Goal: Task Accomplishment & Management: Use online tool/utility

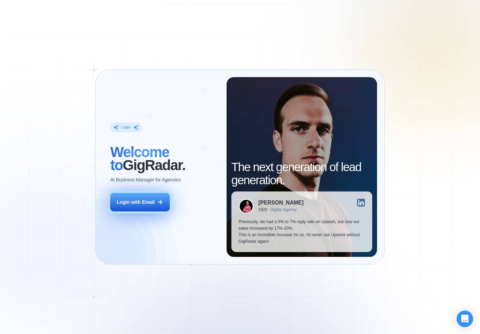
click at [153, 202] on div "Login with Email" at bounding box center [136, 202] width 38 height 7
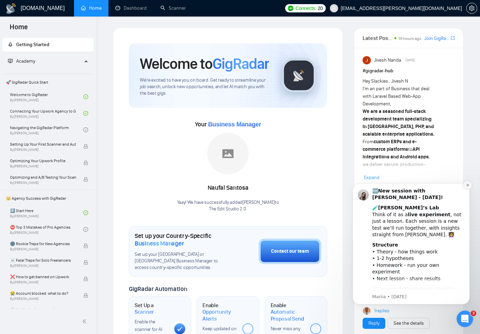
click at [469, 187] on button "Dismiss notification" at bounding box center [467, 185] width 9 height 9
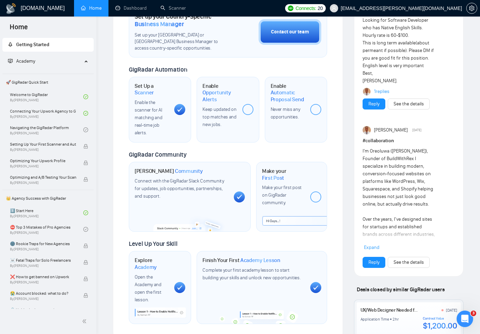
scroll to position [211, 0]
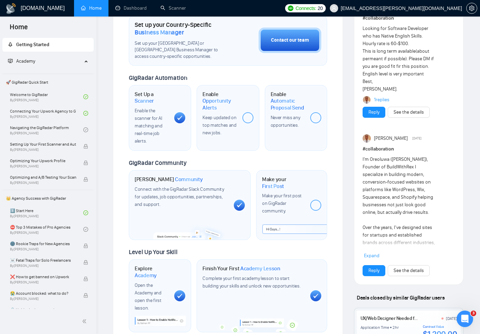
click at [314, 118] on div at bounding box center [315, 117] width 11 height 11
click at [235, 116] on span "Keep updated on top matches and new jobs." at bounding box center [219, 125] width 34 height 21
click at [214, 101] on span "Opportunity Alerts" at bounding box center [219, 103] width 34 height 13
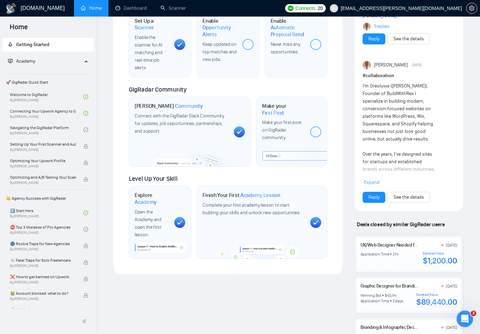
scroll to position [285, 0]
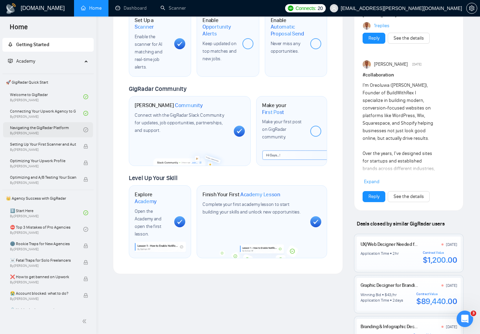
click at [60, 129] on link "Navigating the GigRadar Platform By [PERSON_NAME]" at bounding box center [46, 129] width 73 height 15
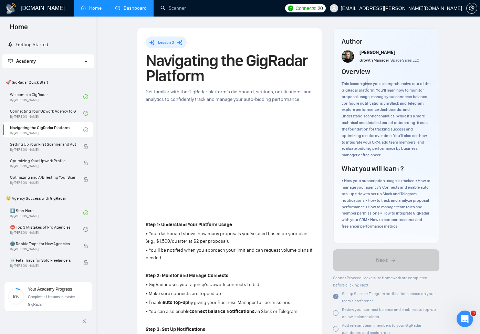
click at [138, 8] on link "Dashboard" at bounding box center [130, 8] width 31 height 6
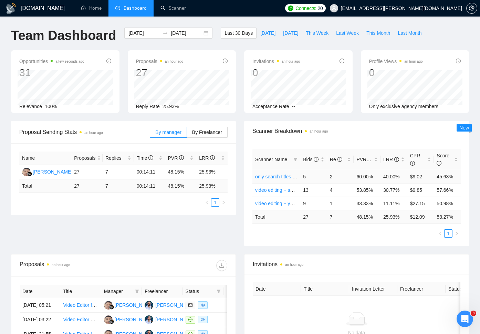
click at [285, 177] on link "only search titles + high budget" at bounding box center [288, 177] width 66 height 6
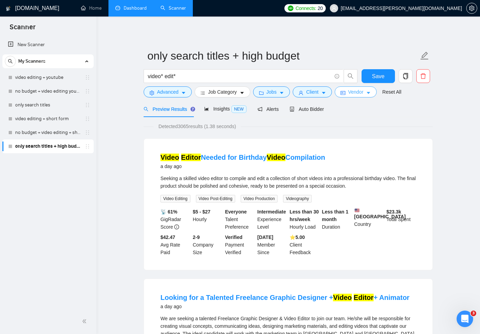
click at [370, 94] on icon "caret-down" at bounding box center [368, 92] width 5 height 5
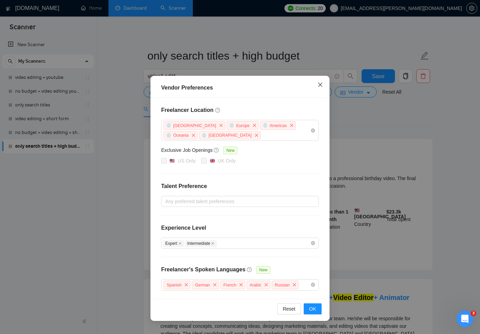
click at [320, 86] on icon "close" at bounding box center [320, 85] width 6 height 6
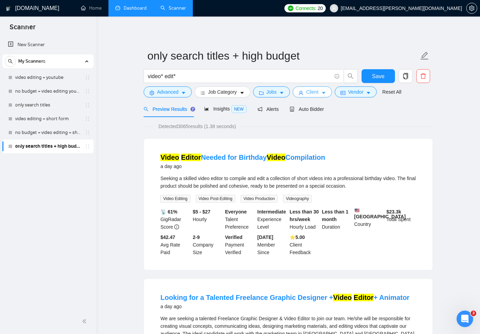
click at [325, 94] on icon "caret-down" at bounding box center [323, 92] width 5 height 5
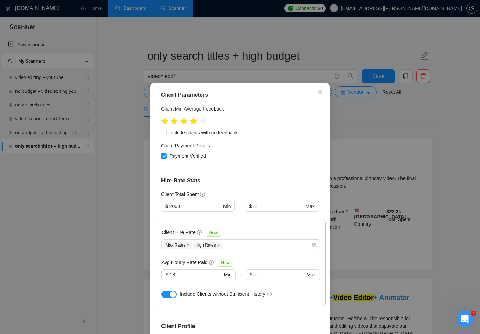
scroll to position [89, 0]
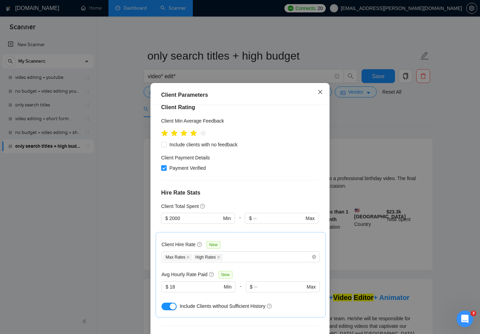
click at [320, 94] on icon "close" at bounding box center [320, 92] width 6 height 6
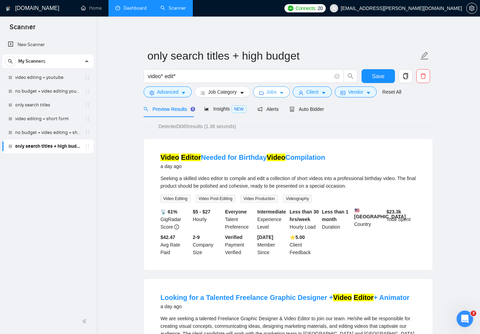
click at [288, 94] on button "Jobs" at bounding box center [271, 91] width 37 height 11
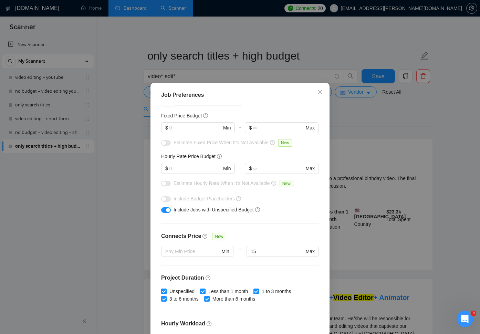
scroll to position [0, 0]
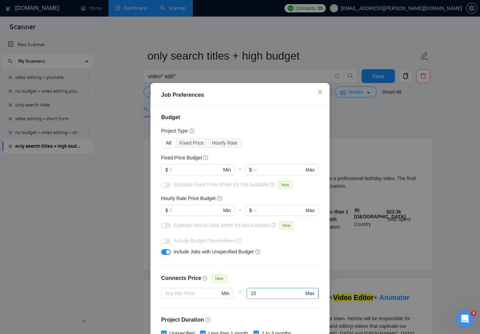
click at [268, 295] on input "15" at bounding box center [276, 293] width 53 height 8
click at [281, 272] on div "Budget Project Type All Fixed Price Hourly Rate Fixed Price Budget $ Min - $ Ma…" at bounding box center [240, 222] width 174 height 234
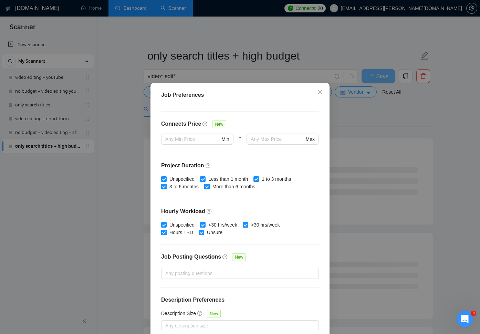
scroll to position [35, 0]
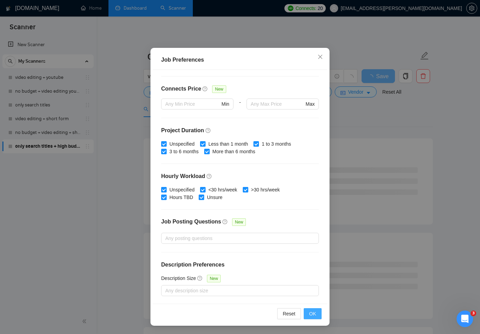
click at [310, 316] on span "OK" at bounding box center [312, 314] width 7 height 8
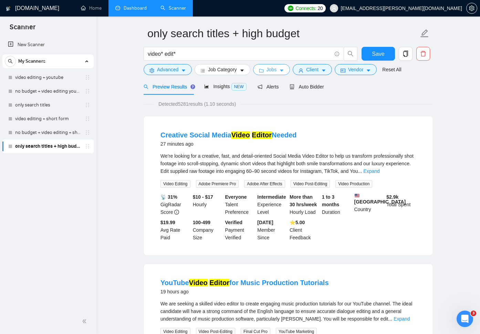
scroll to position [0, 0]
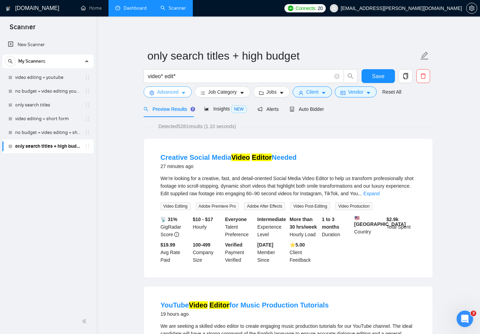
click at [184, 95] on icon "caret-down" at bounding box center [183, 92] width 5 height 5
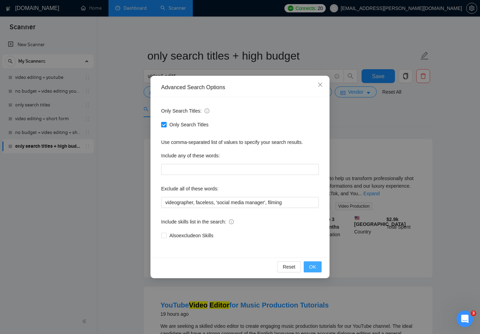
click at [311, 268] on span "OK" at bounding box center [312, 267] width 7 height 8
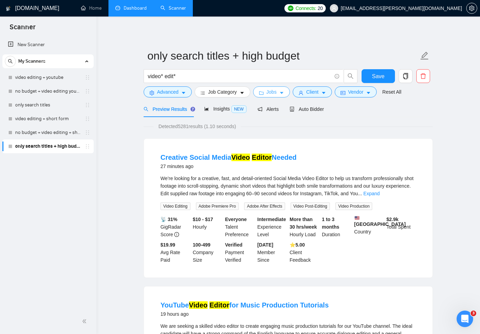
click at [284, 93] on icon "caret-down" at bounding box center [281, 92] width 5 height 5
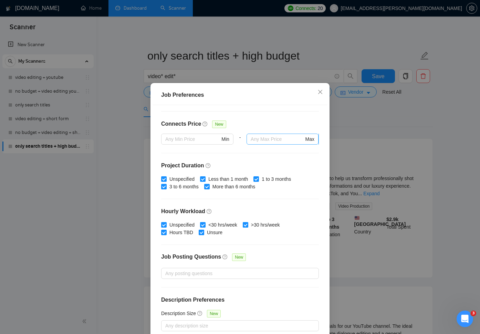
click at [268, 141] on input "text" at bounding box center [276, 139] width 53 height 8
click at [281, 153] on div "Budget Project Type All Fixed Price Hourly Rate Fixed Price Budget $ Min - $ Ma…" at bounding box center [240, 222] width 174 height 234
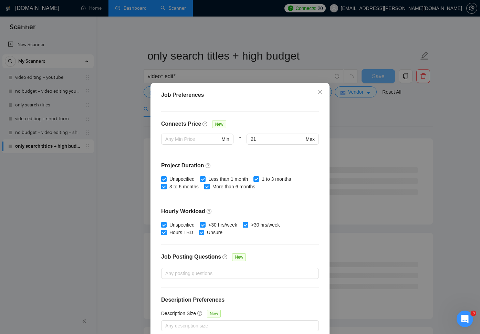
scroll to position [35, 0]
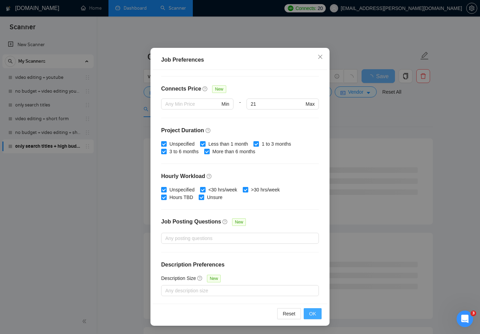
click at [312, 313] on span "OK" at bounding box center [312, 314] width 7 height 8
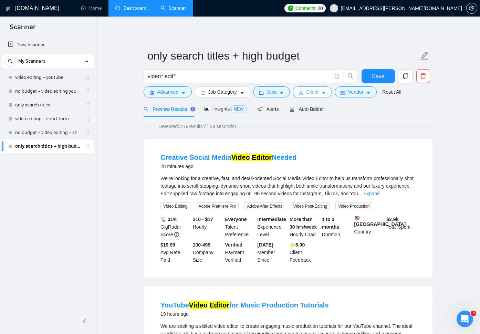
click at [325, 95] on icon "caret-down" at bounding box center [323, 92] width 5 height 5
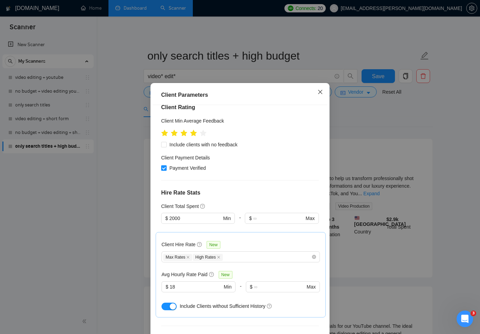
click at [320, 92] on icon "close" at bounding box center [320, 92] width 4 height 4
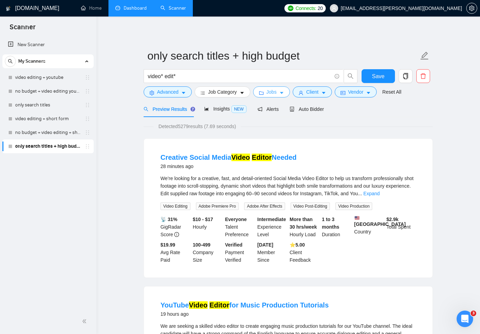
click at [284, 91] on icon "caret-down" at bounding box center [281, 92] width 5 height 5
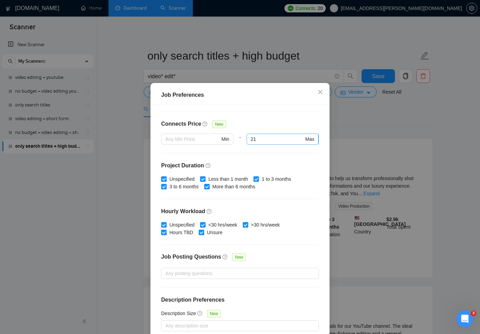
click at [259, 138] on input "21" at bounding box center [276, 139] width 53 height 8
type input "2"
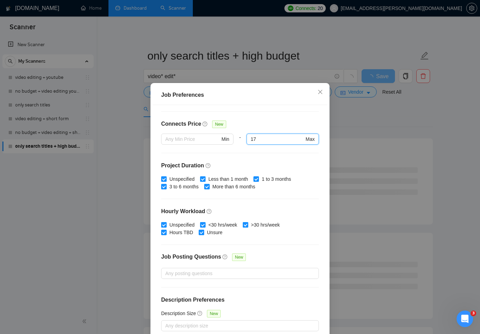
type input "17"
click at [288, 168] on h4 "Project Duration" at bounding box center [240, 165] width 158 height 8
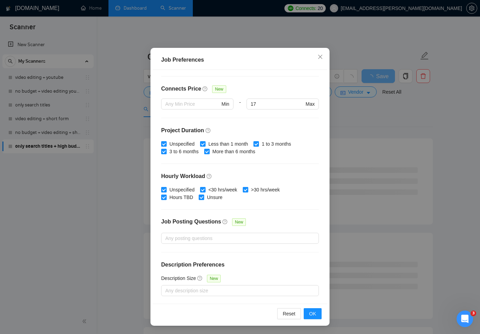
scroll to position [34, 0]
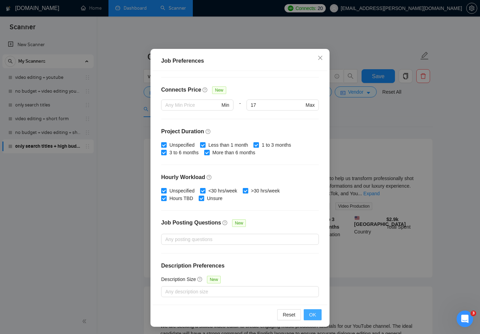
click at [314, 312] on span "OK" at bounding box center [312, 315] width 7 height 8
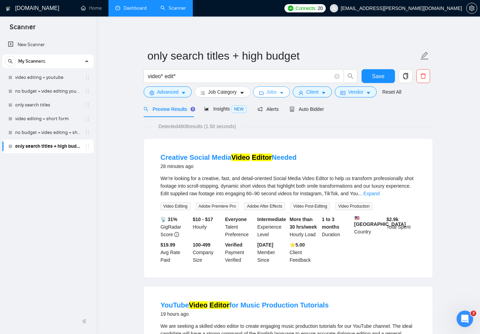
click at [277, 94] on span "Jobs" at bounding box center [271, 92] width 10 height 8
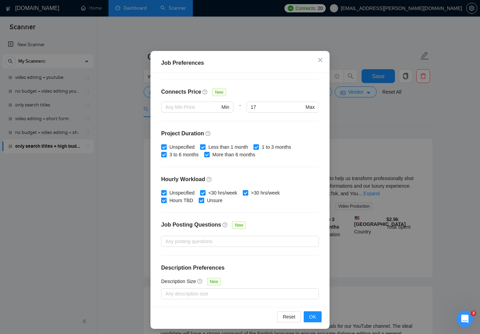
scroll to position [35, 0]
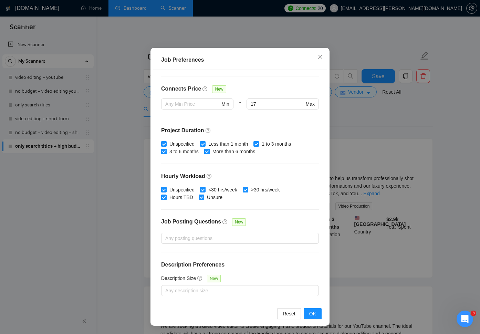
click at [348, 131] on div "Job Preferences Budget Project Type All Fixed Price Hourly Rate Fixed Price Bud…" at bounding box center [240, 167] width 480 height 334
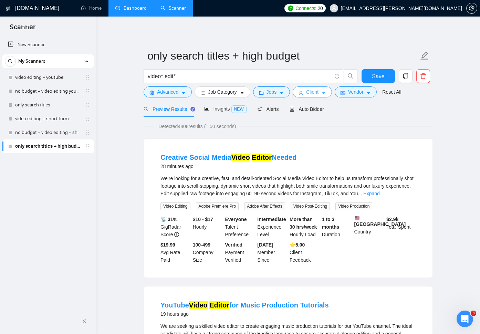
click at [318, 94] on span "Client" at bounding box center [312, 92] width 12 height 8
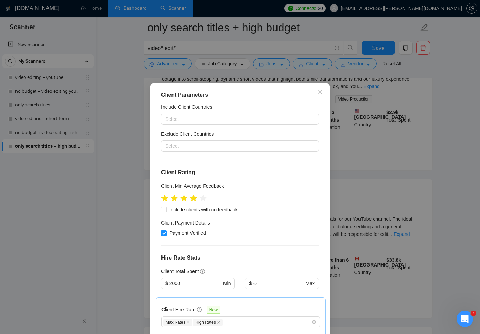
scroll to position [34, 0]
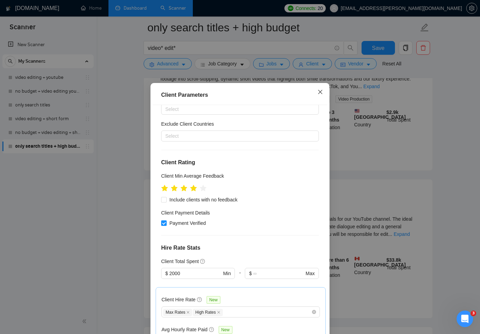
click at [319, 93] on icon "close" at bounding box center [320, 92] width 4 height 4
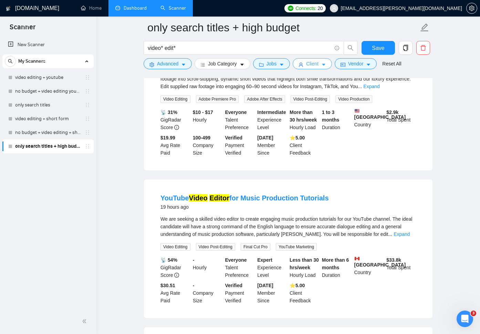
scroll to position [0, 0]
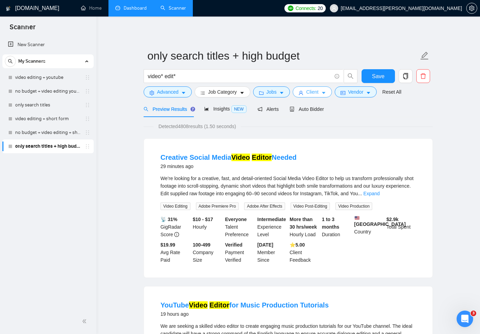
click at [312, 95] on span "Client" at bounding box center [312, 92] width 12 height 8
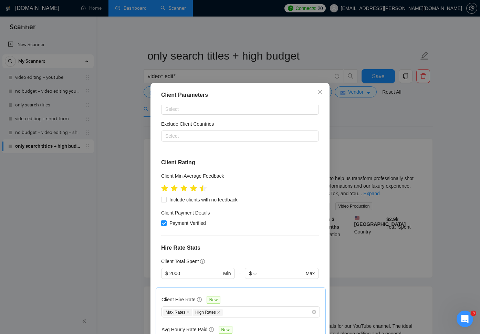
click at [203, 190] on icon "star" at bounding box center [203, 187] width 7 height 7
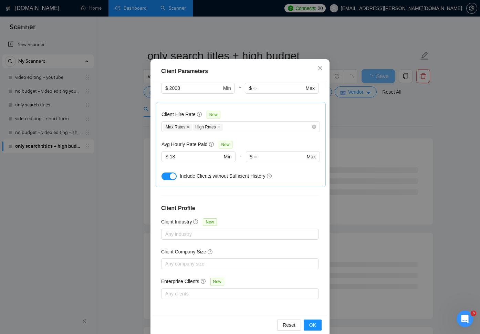
scroll to position [35, 0]
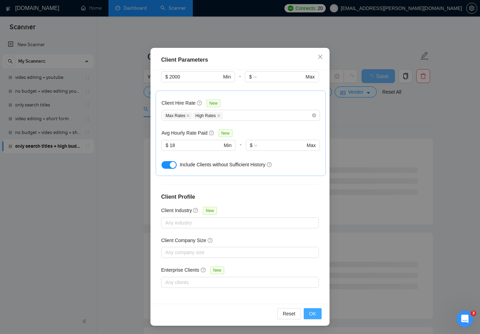
click at [313, 317] on span "OK" at bounding box center [312, 314] width 7 height 8
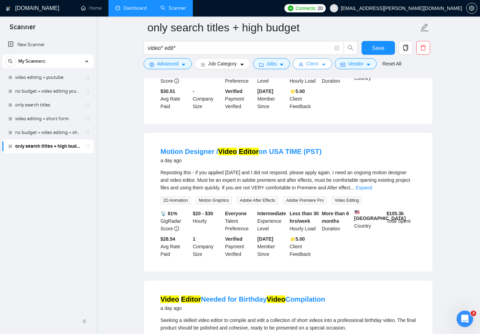
scroll to position [0, 0]
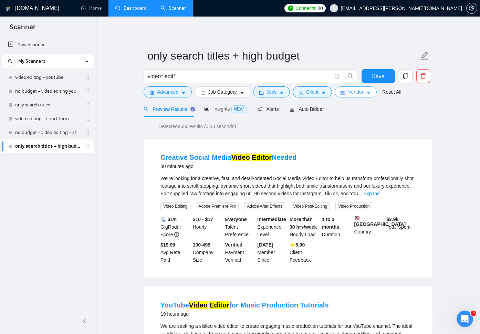
click at [360, 94] on span "Vendor" at bounding box center [355, 92] width 15 height 8
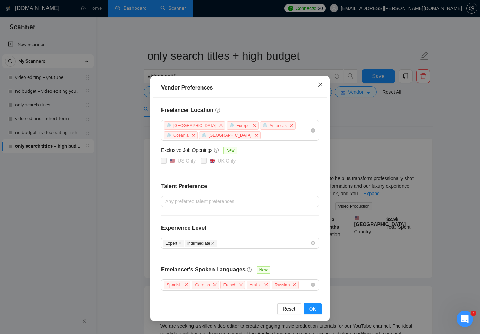
click at [321, 86] on icon "close" at bounding box center [320, 85] width 4 height 4
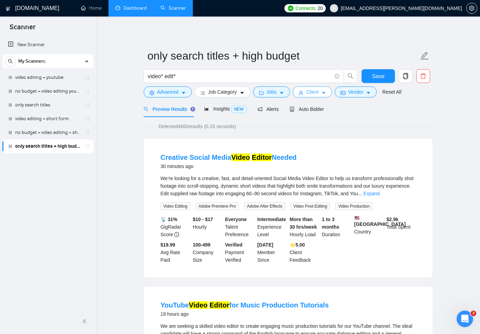
click at [318, 92] on span "Client" at bounding box center [312, 92] width 12 height 8
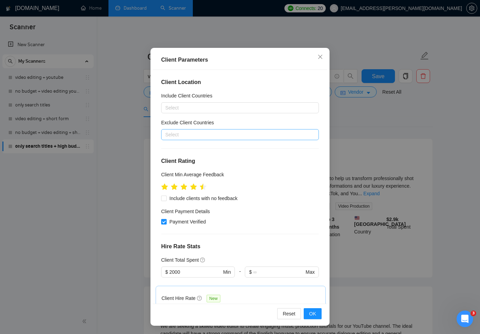
click at [241, 135] on div at bounding box center [236, 134] width 147 height 8
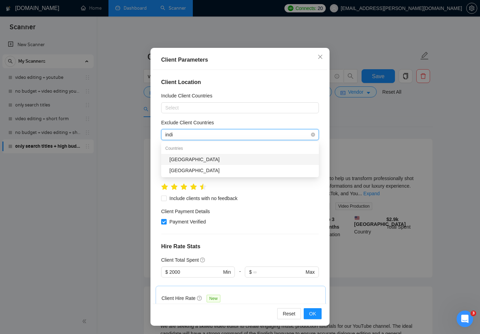
type input "india"
click at [176, 162] on div "[GEOGRAPHIC_DATA]" at bounding box center [241, 160] width 145 height 8
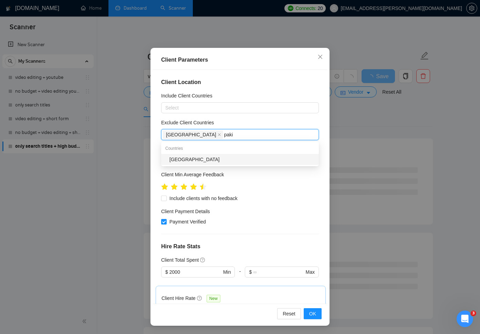
type input "pakis"
click at [189, 159] on div "[GEOGRAPHIC_DATA]" at bounding box center [241, 160] width 145 height 8
type input "bangl"
click at [182, 162] on div "[GEOGRAPHIC_DATA]" at bounding box center [241, 160] width 145 height 8
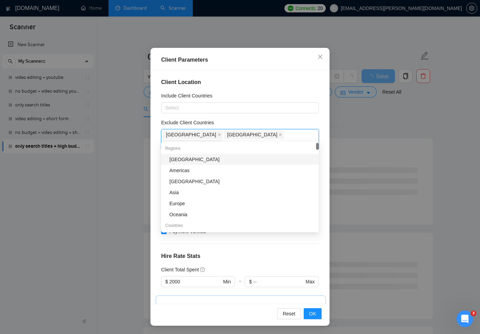
click at [247, 159] on div "[GEOGRAPHIC_DATA]" at bounding box center [241, 160] width 145 height 8
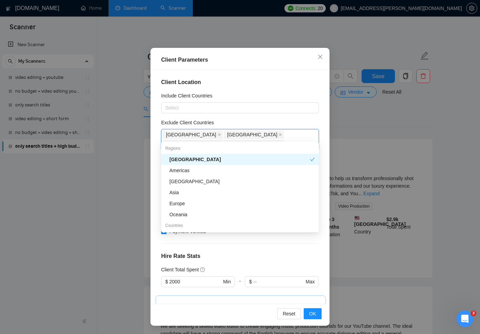
click at [291, 118] on div "Client Location Include Client Countries Select Exclude Client Countries [GEOGR…" at bounding box center [240, 187] width 174 height 234
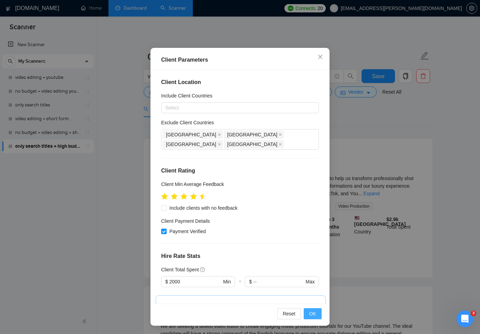
click at [310, 311] on span "OK" at bounding box center [312, 314] width 7 height 8
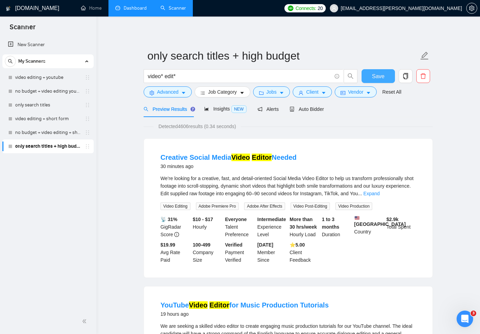
click at [382, 75] on span "Save" at bounding box center [378, 76] width 12 height 9
click at [242, 94] on icon "caret-down" at bounding box center [241, 92] width 5 height 5
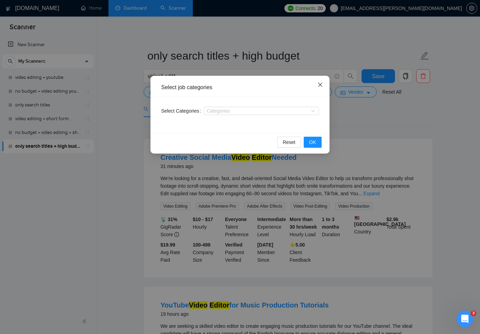
click at [319, 87] on icon "close" at bounding box center [320, 85] width 6 height 6
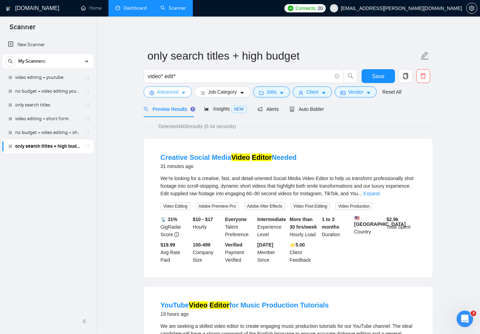
click at [180, 92] on button "Advanced" at bounding box center [167, 91] width 48 height 11
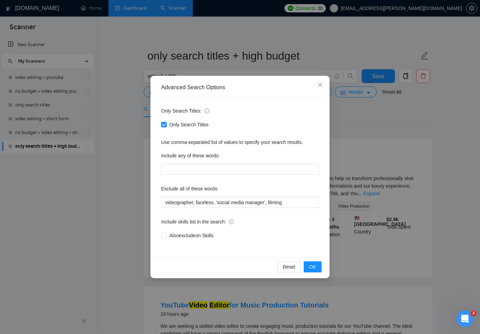
click at [343, 132] on div "Advanced Search Options Only Search Titles: Only Search Titles Use comma-separa…" at bounding box center [240, 167] width 480 height 334
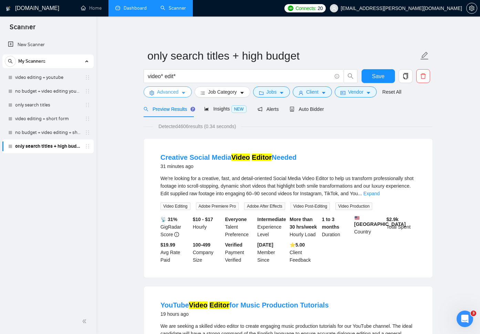
click at [181, 92] on button "Advanced" at bounding box center [167, 91] width 48 height 11
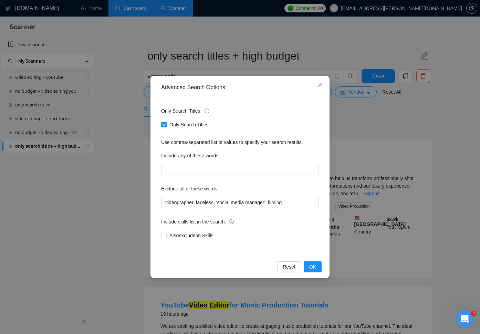
click at [356, 122] on div "Advanced Search Options Only Search Titles: Only Search Titles Use comma-separa…" at bounding box center [240, 167] width 480 height 334
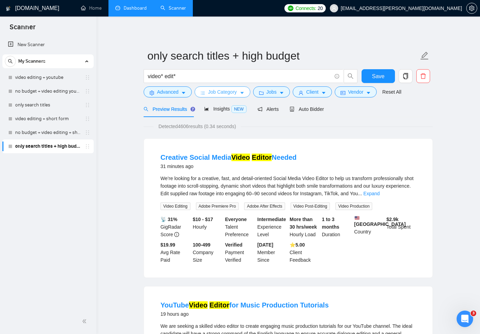
click at [243, 96] on button "Job Category" at bounding box center [221, 91] width 55 height 11
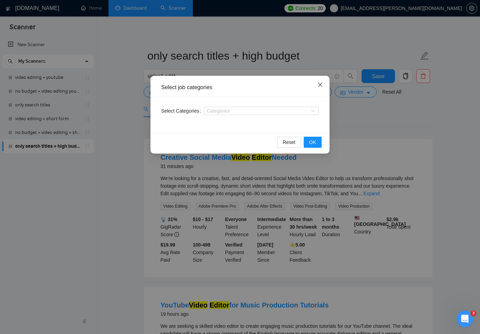
click at [318, 88] on span "Close" at bounding box center [320, 85] width 19 height 19
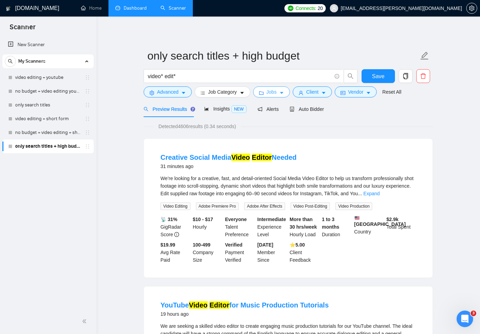
click at [271, 96] on button "Jobs" at bounding box center [271, 91] width 37 height 11
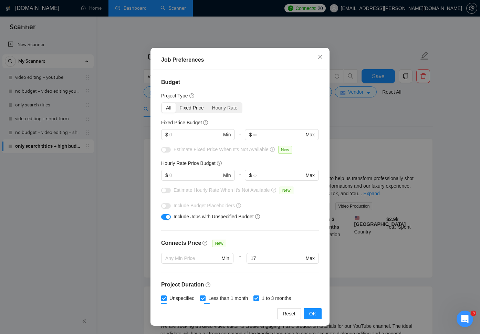
click at [201, 109] on div "Fixed Price" at bounding box center [191, 108] width 32 height 10
click at [175, 103] on input "Fixed Price" at bounding box center [175, 103] width 0 height 0
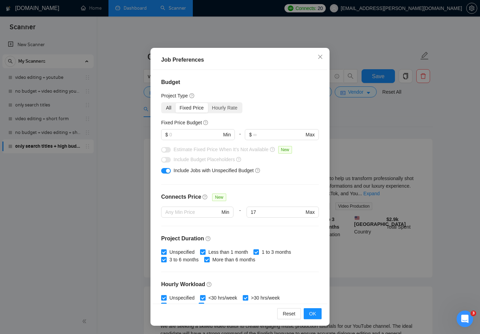
click at [169, 108] on div "All" at bounding box center [169, 108] width 14 height 10
click at [162, 103] on input "All" at bounding box center [162, 103] width 0 height 0
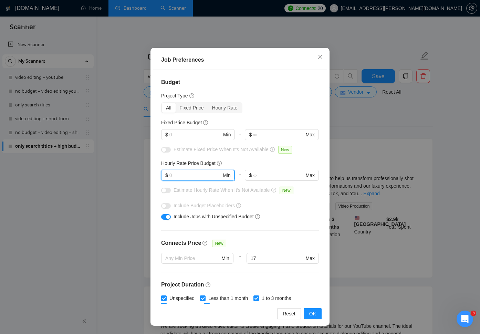
click at [200, 174] on input "text" at bounding box center [195, 175] width 52 height 8
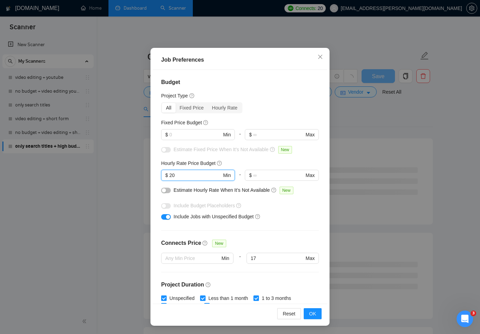
type input "20"
click at [247, 163] on div "Hourly Rate Price Budget" at bounding box center [240, 163] width 158 height 8
click at [313, 316] on span "OK" at bounding box center [312, 314] width 7 height 8
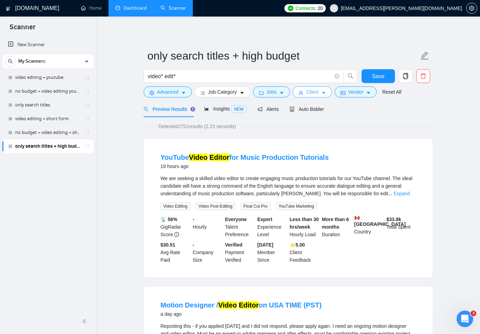
click at [318, 88] on span "Client" at bounding box center [312, 92] width 12 height 8
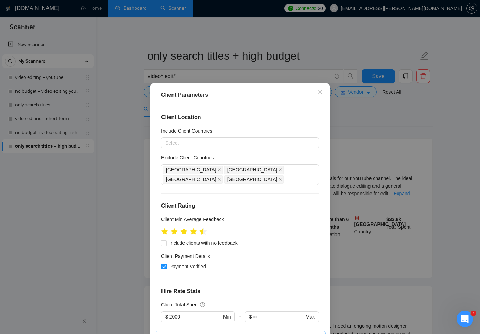
click at [200, 228] on icon "star" at bounding box center [203, 231] width 7 height 7
click at [202, 228] on icon "star" at bounding box center [203, 231] width 7 height 7
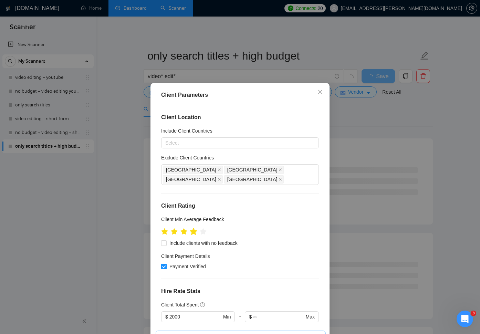
click at [195, 228] on icon "star" at bounding box center [193, 231] width 7 height 7
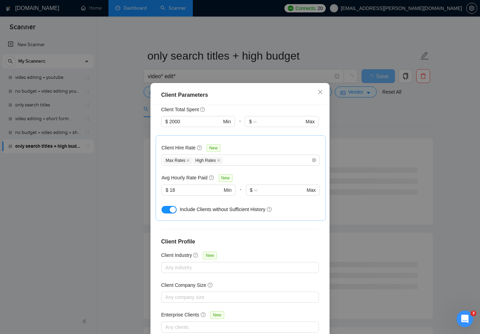
scroll to position [35, 0]
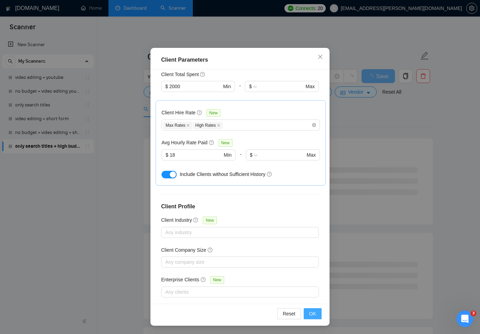
click at [309, 315] on span "OK" at bounding box center [312, 314] width 7 height 8
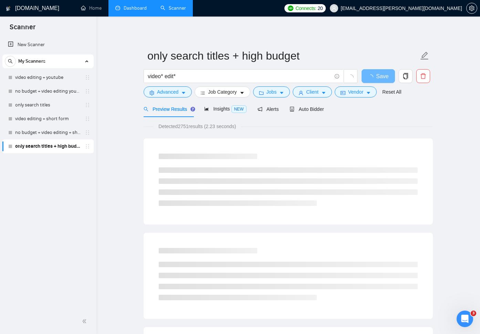
scroll to position [0, 0]
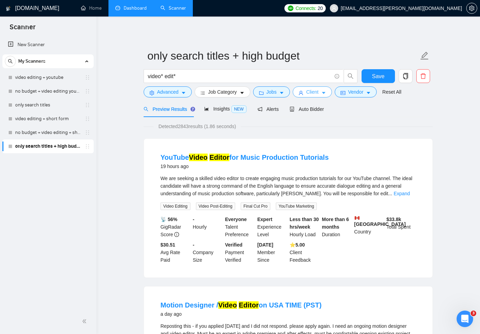
click at [327, 96] on button "Client" at bounding box center [311, 91] width 39 height 11
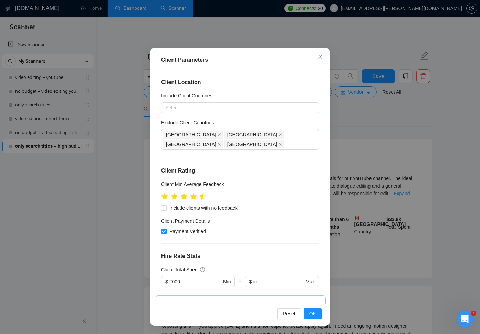
click at [202, 193] on icon "star" at bounding box center [203, 196] width 7 height 7
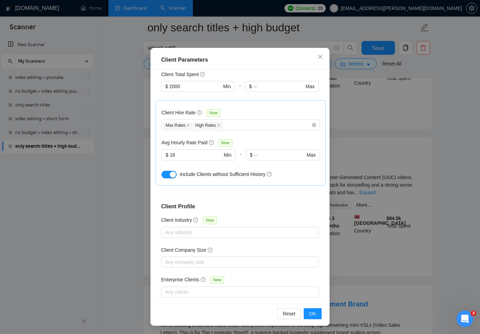
scroll to position [458, 0]
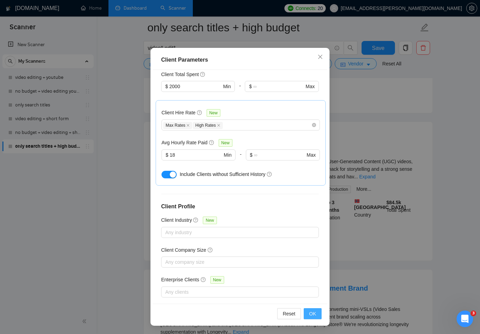
click at [314, 313] on span "OK" at bounding box center [312, 314] width 7 height 8
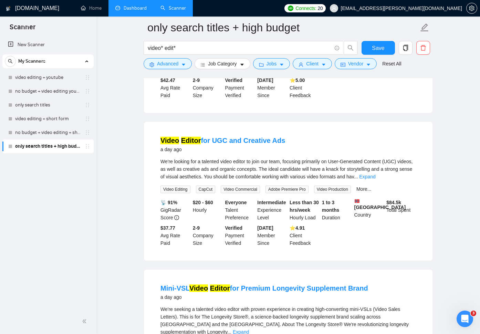
scroll to position [0, 0]
click at [284, 67] on button "Jobs" at bounding box center [271, 63] width 37 height 11
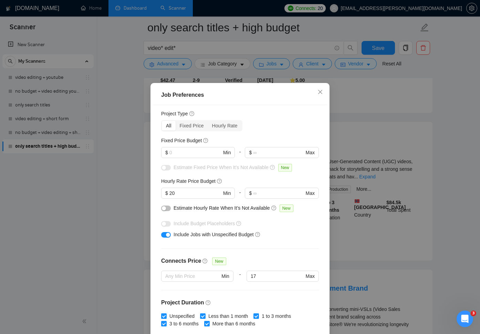
scroll to position [14, 0]
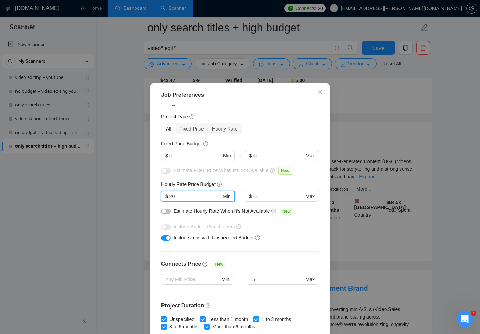
click at [190, 194] on input "20" at bounding box center [195, 196] width 52 height 8
click at [180, 151] on span "$ Min" at bounding box center [197, 155] width 73 height 11
click at [181, 157] on input "text" at bounding box center [195, 156] width 52 height 8
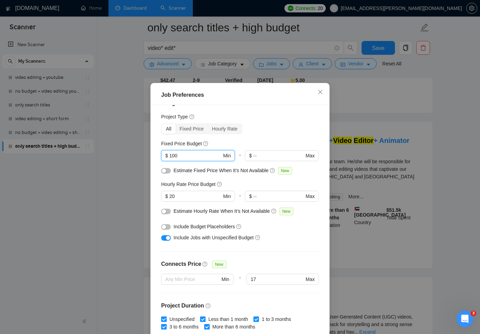
type input "100"
click at [257, 182] on div "Hourly Rate Price Budget" at bounding box center [240, 184] width 158 height 8
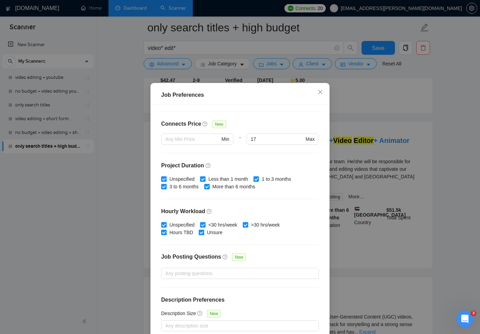
scroll to position [35, 0]
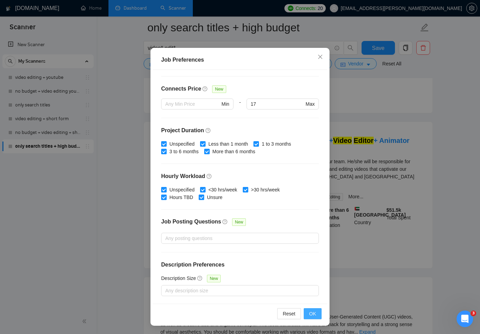
click at [317, 313] on button "OK" at bounding box center [312, 313] width 18 height 11
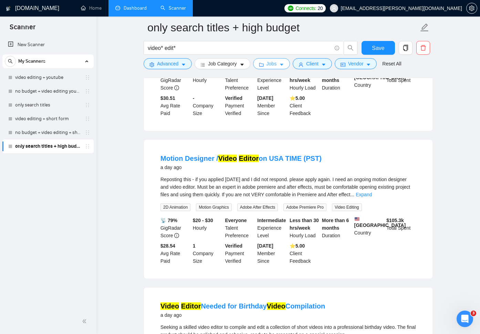
scroll to position [154, 0]
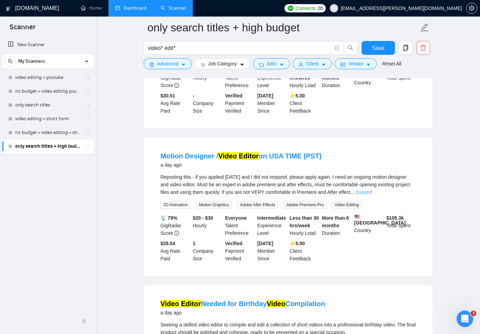
click at [372, 193] on link "Expand" at bounding box center [363, 192] width 16 height 6
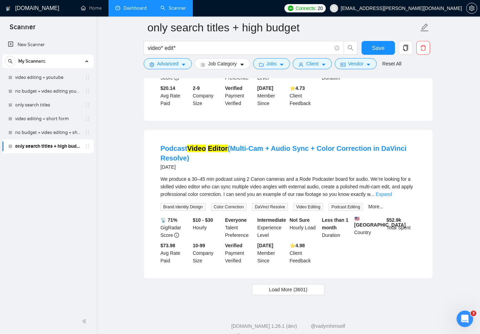
scroll to position [1407, 0]
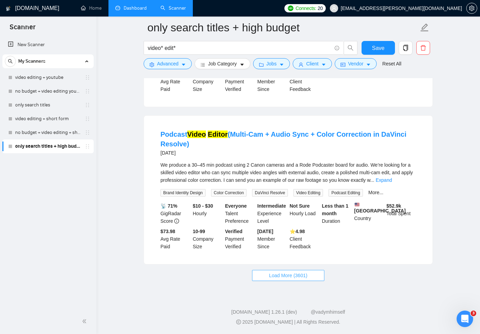
click at [303, 273] on span "Load More (3601)" at bounding box center [288, 275] width 38 height 8
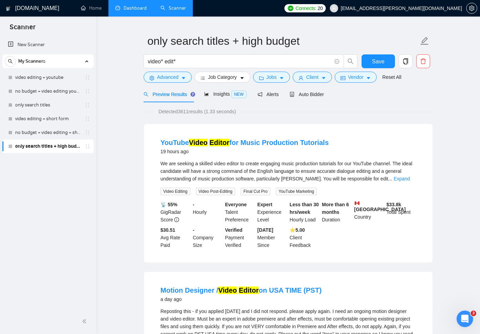
scroll to position [0, 0]
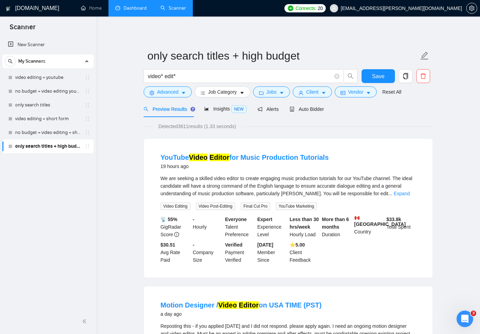
click at [324, 98] on form "only search titles + high budget video* edit* Save Advanced Job Category Jobs C…" at bounding box center [287, 73] width 289 height 56
click at [325, 92] on icon "caret-down" at bounding box center [323, 93] width 3 height 2
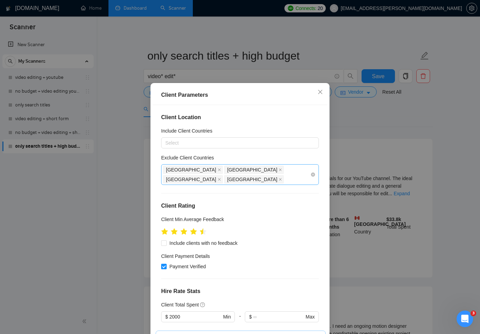
click at [290, 168] on div "[GEOGRAPHIC_DATA] [GEOGRAPHIC_DATA] [GEOGRAPHIC_DATA] [GEOGRAPHIC_DATA]" at bounding box center [236, 174] width 147 height 19
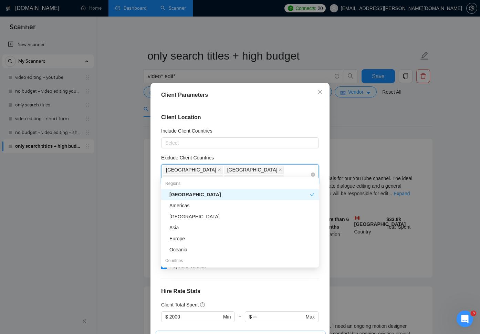
type input "is"
click at [193, 205] on div "Israel" at bounding box center [241, 206] width 145 height 8
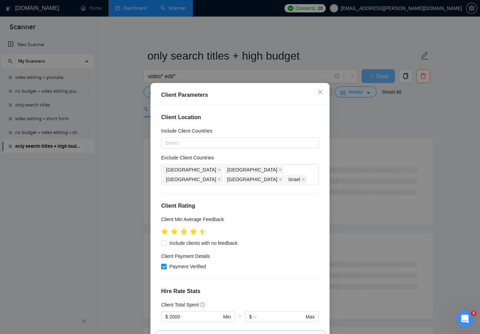
click at [293, 154] on div "Exclude Client Countries" at bounding box center [240, 159] width 158 height 10
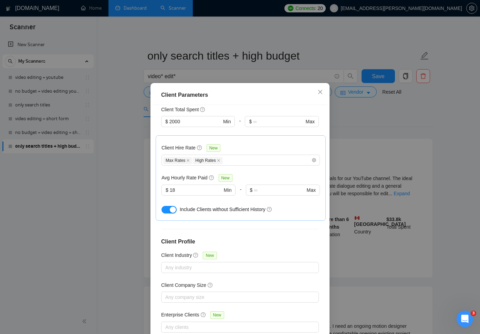
scroll to position [35, 0]
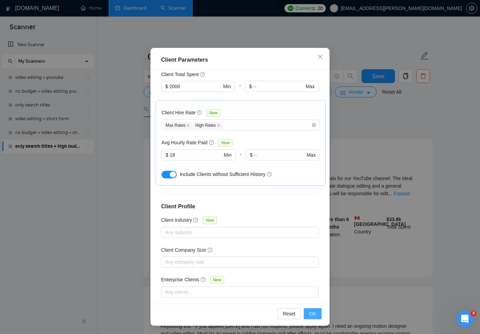
click at [316, 315] on span "OK" at bounding box center [312, 314] width 7 height 8
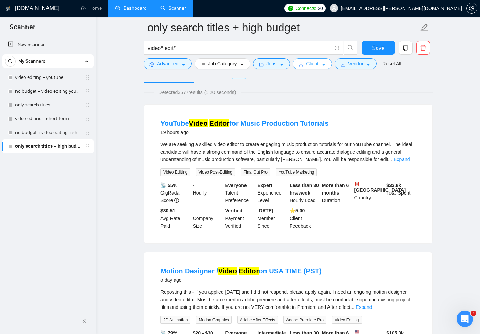
scroll to position [0, 0]
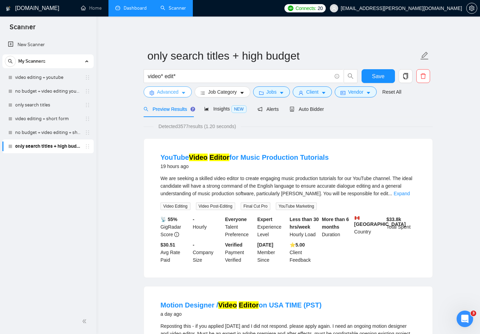
click at [179, 94] on button "Advanced" at bounding box center [167, 91] width 48 height 11
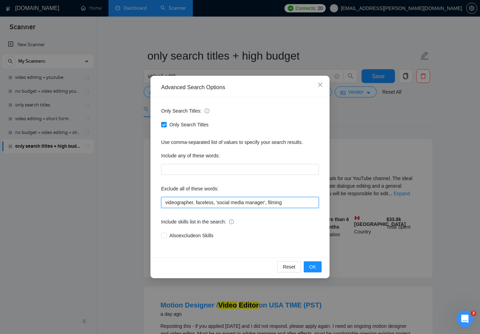
click at [290, 206] on input "videographer, faceless, 'social media manager', filming" at bounding box center [240, 202] width 158 height 11
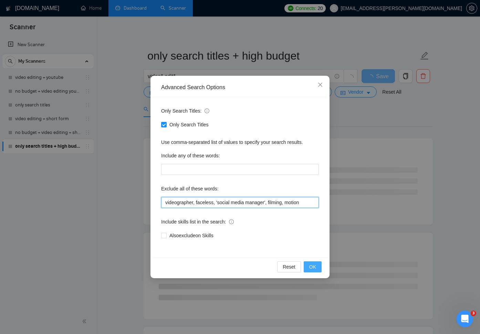
type input "videographer, faceless, 'social media manager', filming, motion"
click at [318, 267] on button "OK" at bounding box center [312, 266] width 18 height 11
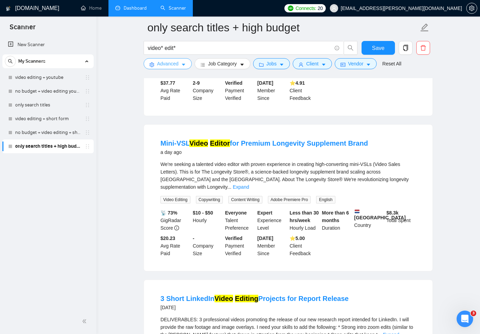
scroll to position [612, 0]
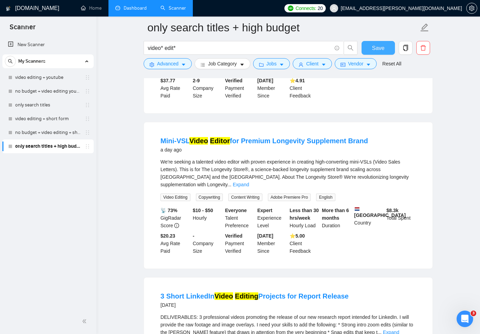
click at [375, 46] on span "Save" at bounding box center [378, 48] width 12 height 9
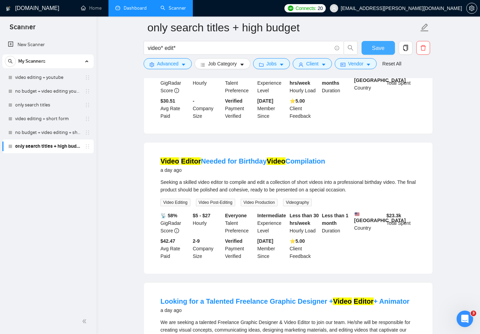
scroll to position [0, 0]
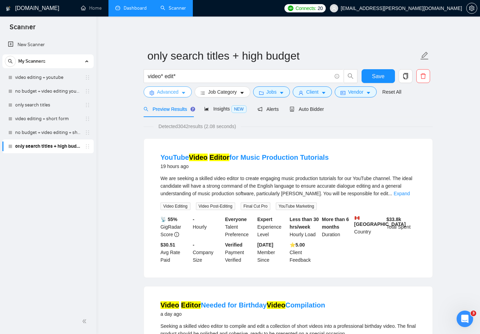
click at [183, 92] on icon "caret-down" at bounding box center [183, 92] width 5 height 5
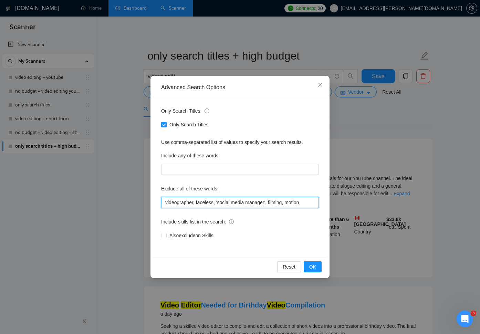
click at [307, 203] on input "videographer, faceless, 'social media manager', filming, motion" at bounding box center [240, 202] width 158 height 11
click at [315, 268] on span "OK" at bounding box center [312, 267] width 7 height 8
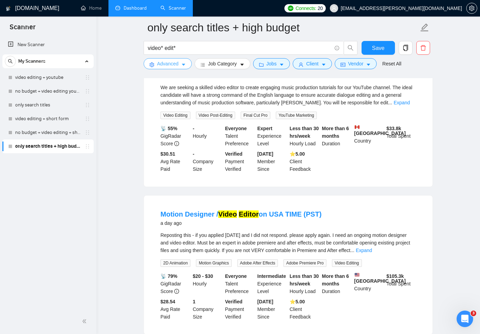
scroll to position [113, 0]
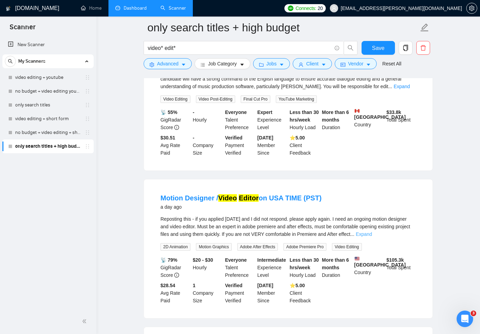
click at [372, 234] on link "Expand" at bounding box center [363, 234] width 16 height 6
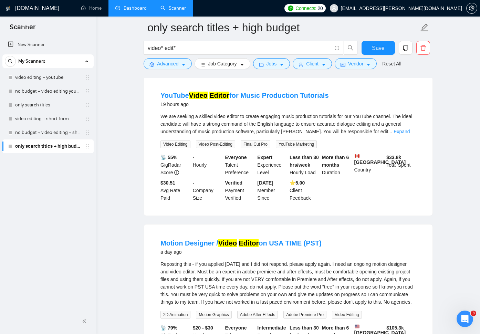
scroll to position [0, 0]
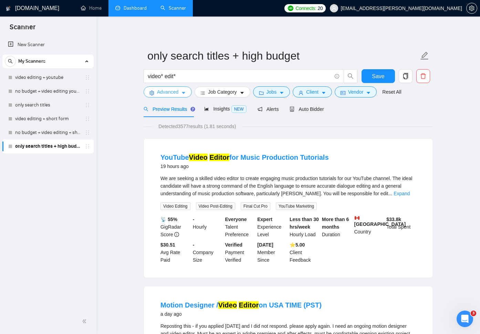
click at [181, 94] on button "Advanced" at bounding box center [167, 91] width 48 height 11
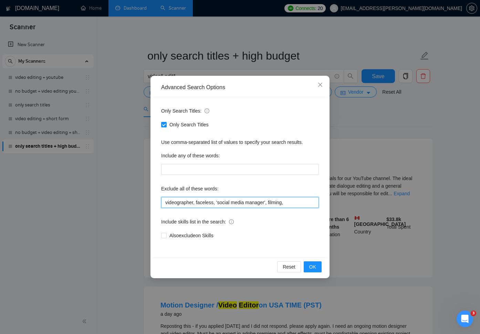
click at [301, 204] on input "videographer, faceless, 'social media manager', filming," at bounding box center [240, 202] width 158 height 11
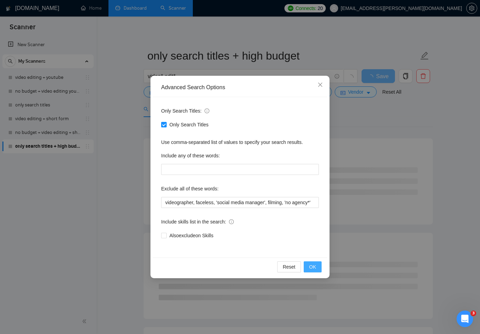
click at [314, 268] on span "OK" at bounding box center [312, 267] width 7 height 8
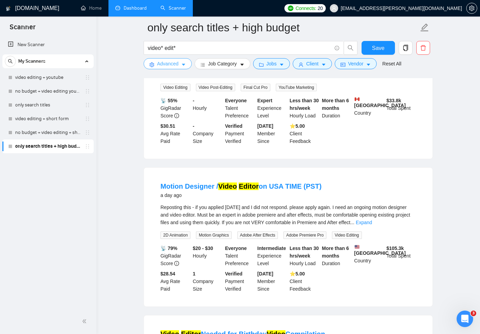
scroll to position [126, 0]
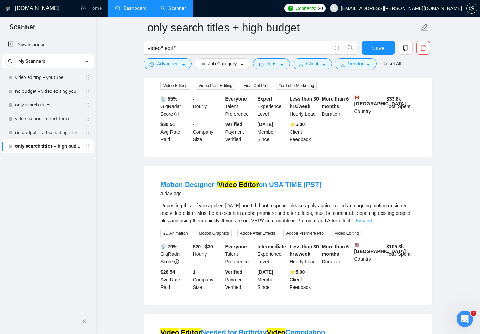
click at [372, 221] on link "Expand" at bounding box center [363, 221] width 16 height 6
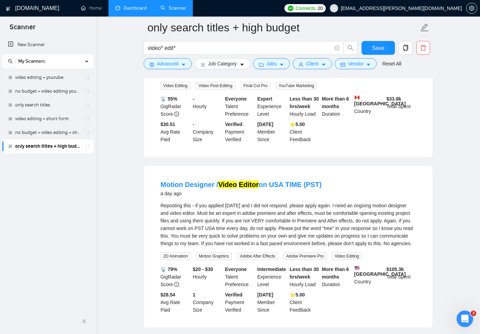
drag, startPoint x: 220, startPoint y: 251, endPoint x: 251, endPoint y: 253, distance: 31.0
click at [251, 247] on div "Reposting this - if you applied [DATE] and I did not respond. please apply agai…" at bounding box center [287, 224] width 255 height 45
click at [227, 244] on div "Reposting this - if you applied [DATE] and I did not respond. please apply agai…" at bounding box center [287, 224] width 255 height 45
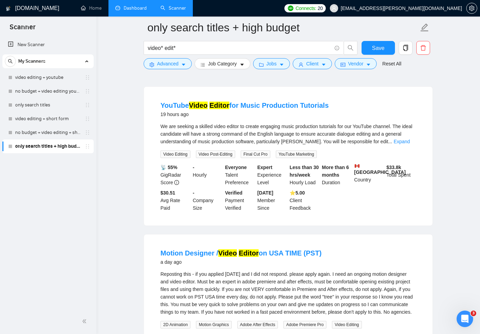
scroll to position [0, 0]
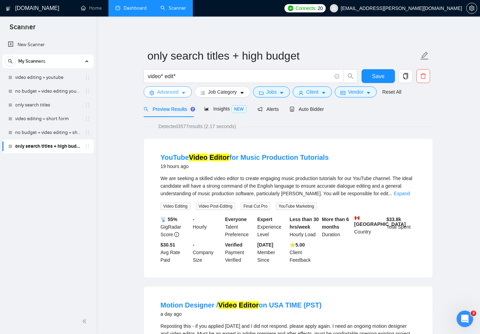
click at [182, 92] on icon "caret-down" at bounding box center [183, 92] width 5 height 5
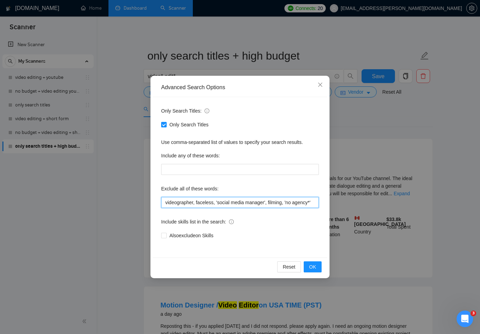
click at [313, 206] on input "videographer, faceless, 'social media manager', filming, 'no agency*'" at bounding box center [240, 202] width 158 height 11
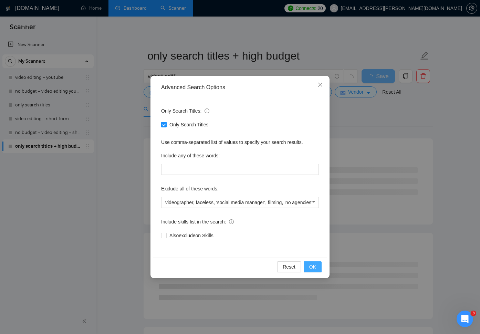
click at [316, 270] on button "OK" at bounding box center [312, 266] width 18 height 11
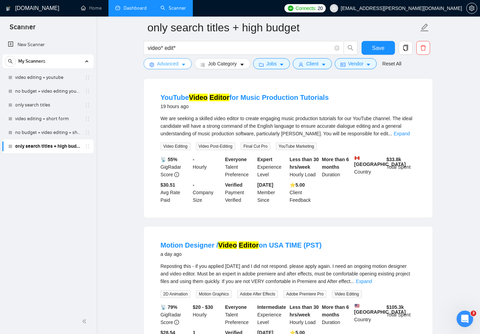
scroll to position [83, 0]
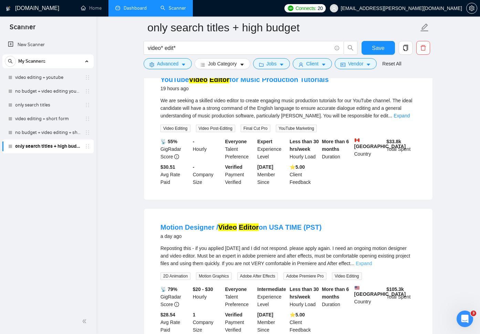
click at [372, 263] on link "Expand" at bounding box center [363, 263] width 16 height 6
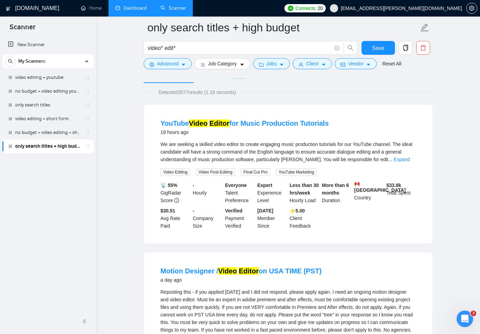
scroll to position [39, 0]
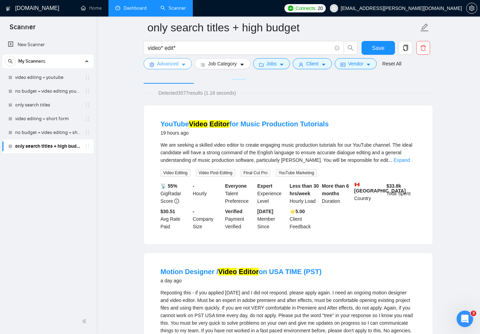
click at [182, 64] on icon "caret-down" at bounding box center [183, 65] width 3 height 2
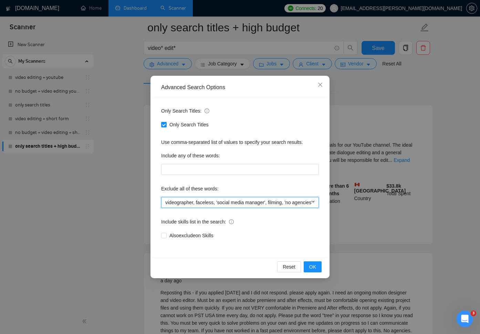
click at [302, 205] on input "videographer, faceless, 'social media manager', filming, 'no agencies'*'" at bounding box center [240, 202] width 158 height 11
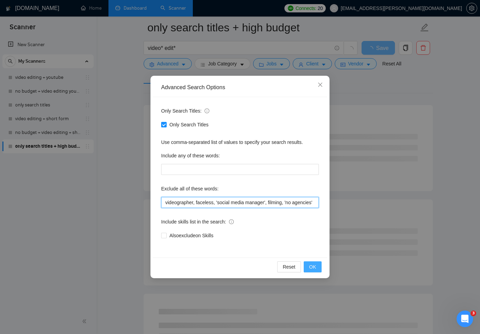
type input "videographer, faceless, 'social media manager', filming, 'no agencies'"
click at [312, 267] on span "OK" at bounding box center [312, 267] width 7 height 8
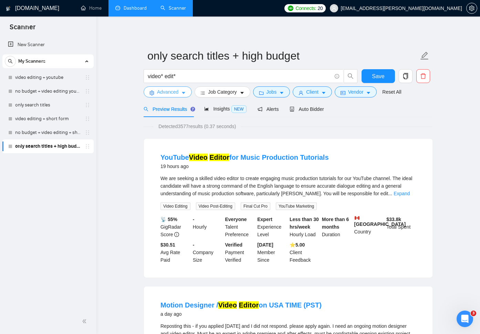
click at [185, 90] on icon "caret-down" at bounding box center [183, 92] width 5 height 5
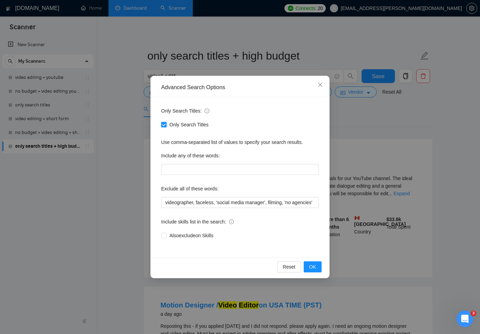
click at [164, 125] on input "Only Search Titles" at bounding box center [163, 124] width 5 height 5
checkbox input "false"
click at [313, 268] on span "OK" at bounding box center [312, 267] width 7 height 8
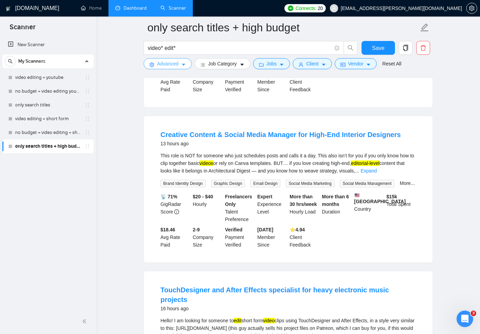
scroll to position [173, 0]
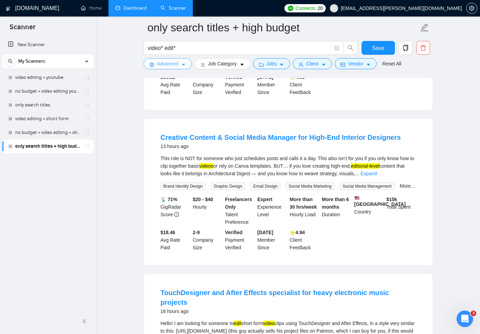
click at [181, 65] on button "Advanced" at bounding box center [167, 63] width 48 height 11
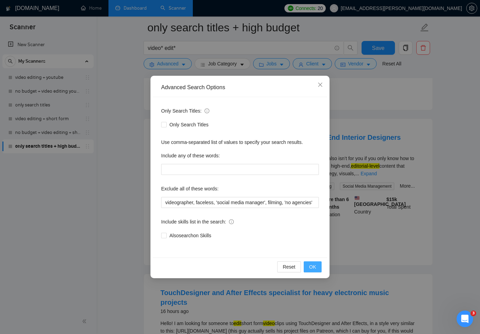
click at [316, 265] on span "OK" at bounding box center [312, 267] width 7 height 8
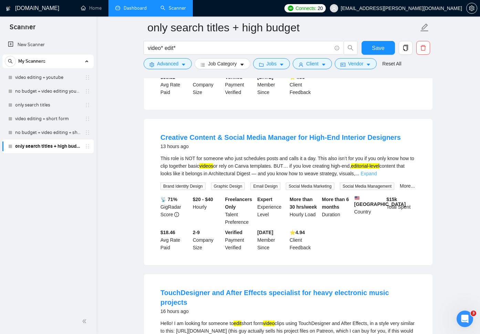
click at [376, 174] on link "Expand" at bounding box center [368, 174] width 16 height 6
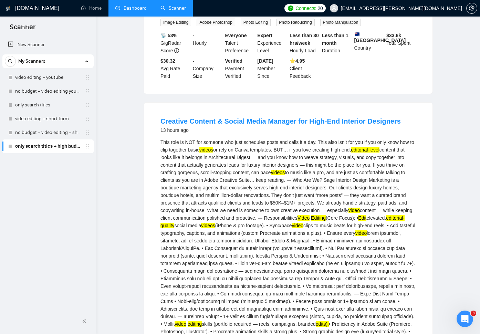
scroll to position [0, 0]
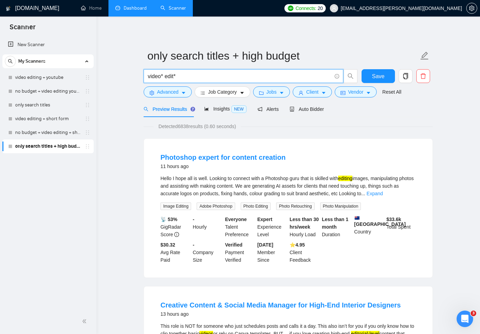
click at [185, 75] on input "video* edit*" at bounding box center [240, 76] width 184 height 9
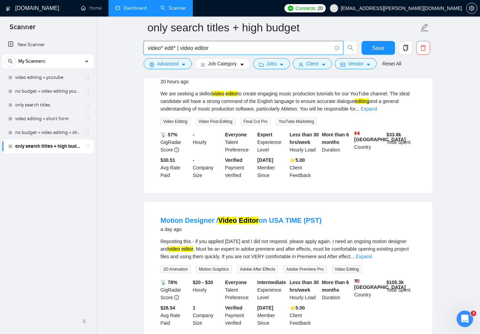
scroll to position [96, 0]
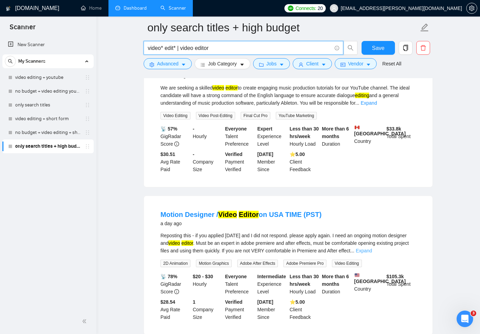
type input "video* edit* | video editor"
click at [372, 250] on link "Expand" at bounding box center [363, 251] width 16 height 6
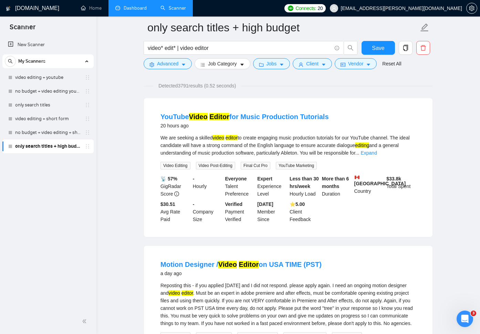
scroll to position [0, 0]
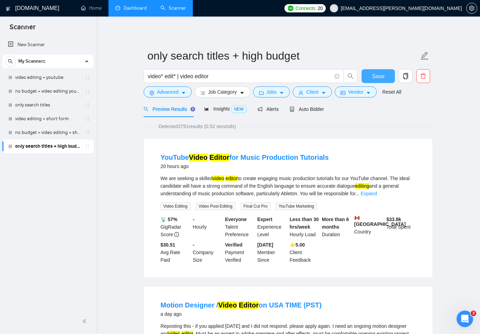
click at [372, 77] on span "Save" at bounding box center [378, 76] width 12 height 9
click at [185, 93] on icon "caret-down" at bounding box center [183, 92] width 5 height 5
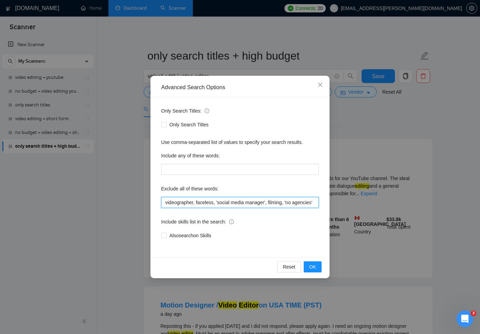
click at [301, 207] on input "videographer, faceless, 'social media manager', filming, 'no agencies'" at bounding box center [240, 202] width 158 height 11
click at [304, 205] on input "videographer, faceless, 'social media manager', filming, 'no agencies'" at bounding box center [240, 202] width 158 height 11
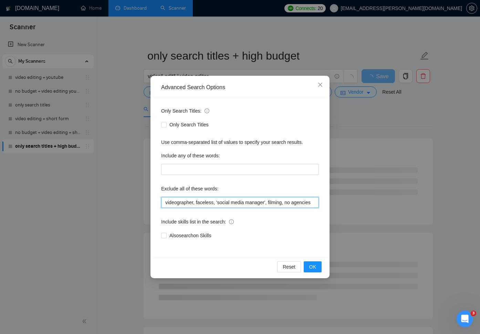
scroll to position [0, 1]
type input "videographer, faceless, 'social media manager', filming, no agencies"
click at [314, 269] on span "OK" at bounding box center [312, 267] width 7 height 8
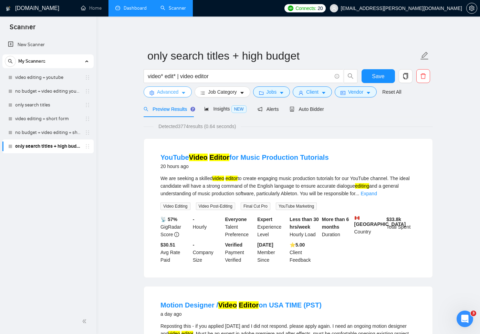
click at [185, 94] on icon "caret-down" at bounding box center [183, 92] width 5 height 5
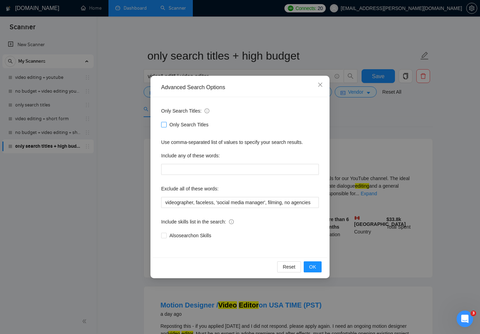
click at [168, 125] on span "Only Search Titles" at bounding box center [189, 125] width 45 height 8
click at [166, 125] on input "Only Search Titles" at bounding box center [163, 124] width 5 height 5
checkbox input "true"
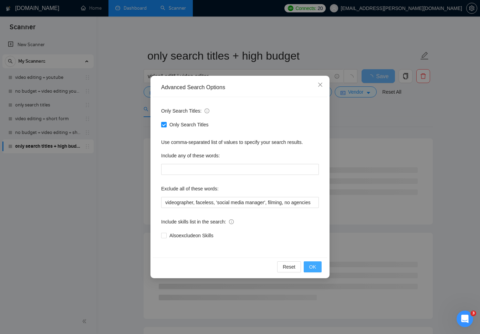
click at [312, 268] on span "OK" at bounding box center [312, 267] width 7 height 8
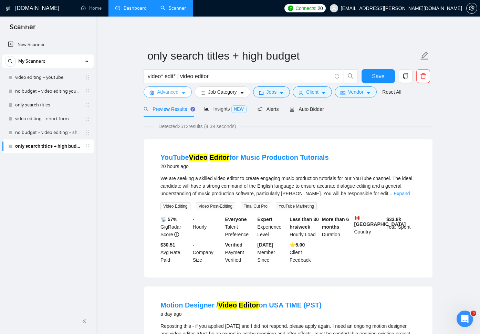
click at [186, 95] on icon "caret-down" at bounding box center [183, 92] width 5 height 5
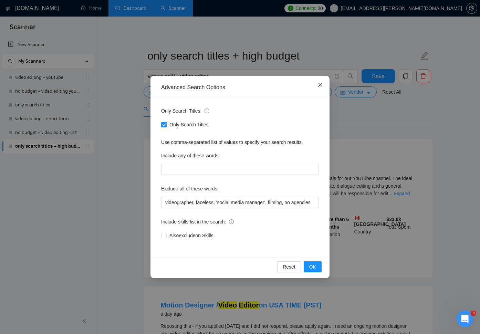
click at [321, 85] on icon "close" at bounding box center [320, 85] width 6 height 6
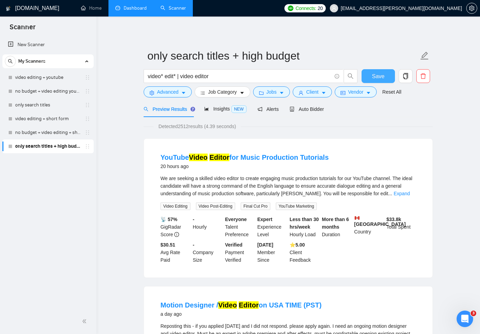
click at [381, 77] on span "Save" at bounding box center [378, 76] width 12 height 9
click at [56, 132] on link "no budget + video editing + short form" at bounding box center [47, 133] width 65 height 14
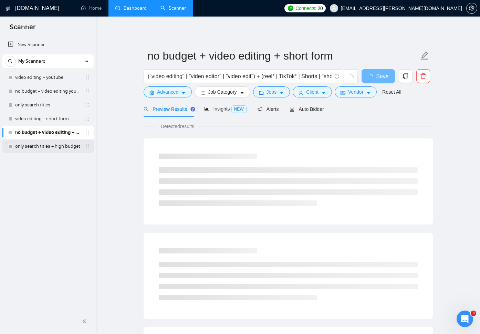
click at [58, 148] on link "only search titles + high budget" at bounding box center [47, 146] width 65 height 14
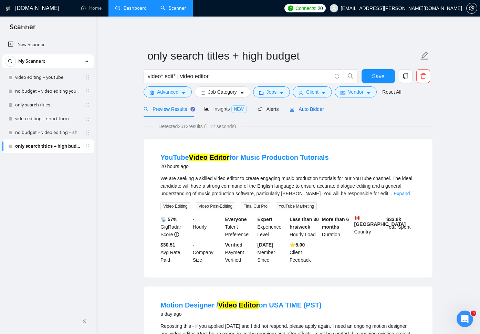
click at [316, 110] on span "Auto Bidder" at bounding box center [306, 109] width 34 height 6
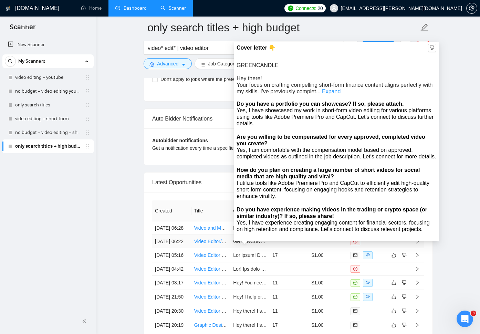
scroll to position [1636, 0]
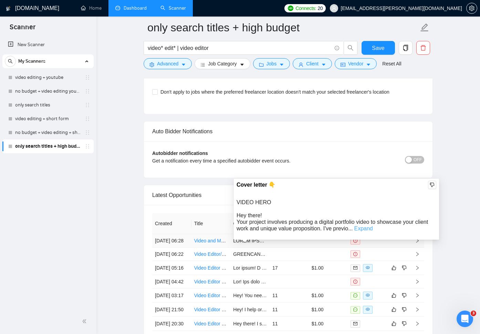
click at [363, 231] on link "Expand" at bounding box center [363, 228] width 19 height 6
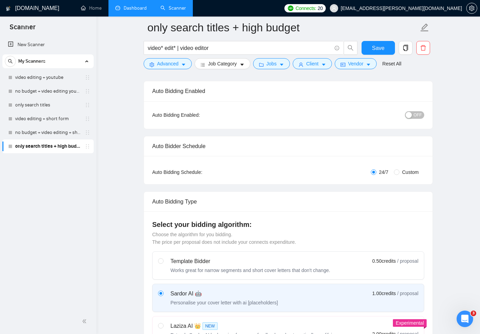
scroll to position [0, 0]
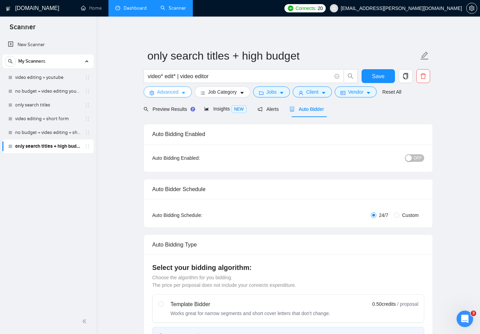
click at [185, 94] on icon "caret-down" at bounding box center [183, 92] width 5 height 5
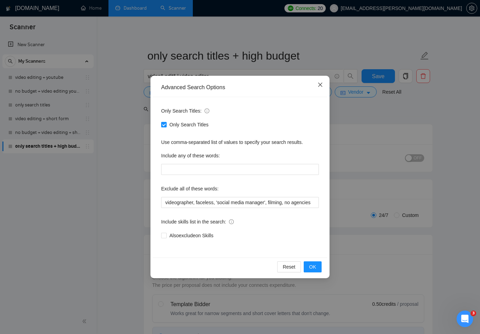
click at [325, 86] on span "Close" at bounding box center [320, 85] width 19 height 19
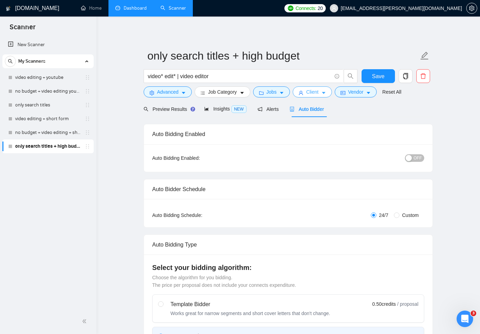
click at [323, 91] on button "Client" at bounding box center [311, 91] width 39 height 11
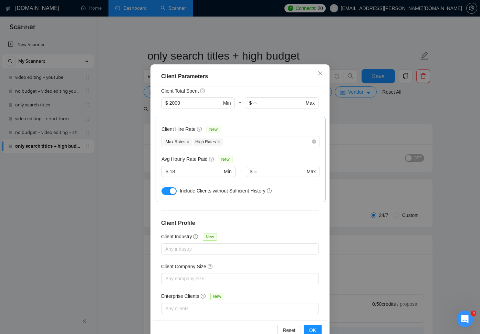
scroll to position [35, 0]
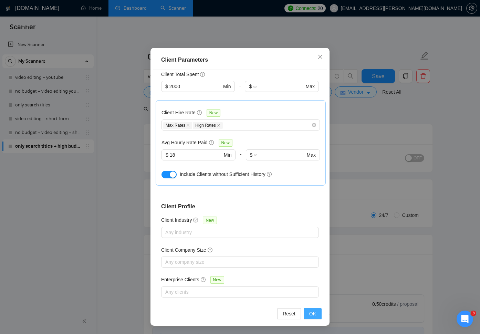
click at [311, 311] on span "OK" at bounding box center [312, 314] width 7 height 8
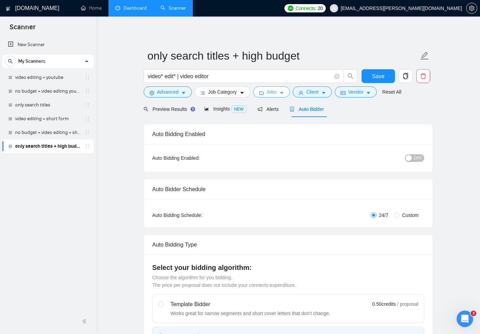
click at [279, 94] on button "Jobs" at bounding box center [271, 91] width 37 height 11
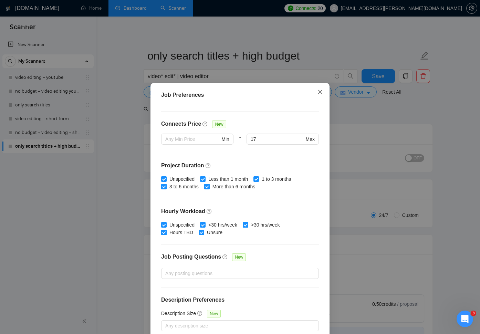
click at [322, 95] on icon "close" at bounding box center [320, 92] width 6 height 6
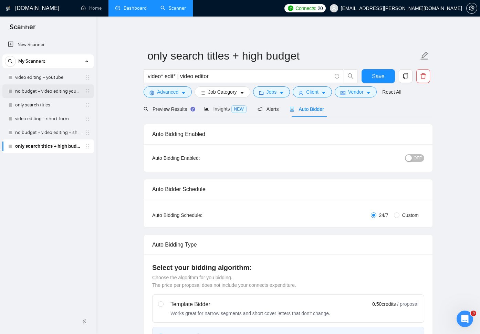
click at [57, 95] on link "no budget + video editing youtube" at bounding box center [47, 91] width 65 height 14
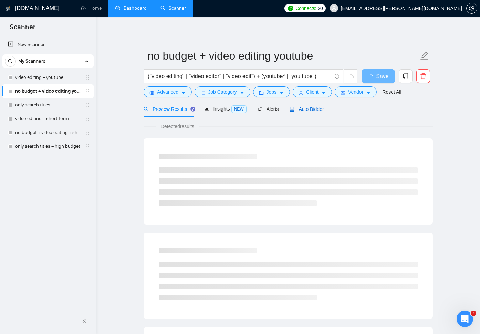
click at [320, 111] on span "Auto Bidder" at bounding box center [306, 109] width 34 height 6
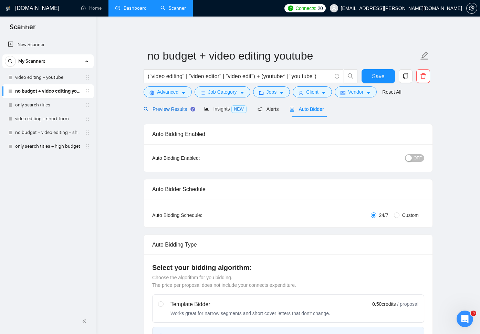
click at [171, 108] on span "Preview Results" at bounding box center [168, 109] width 50 height 6
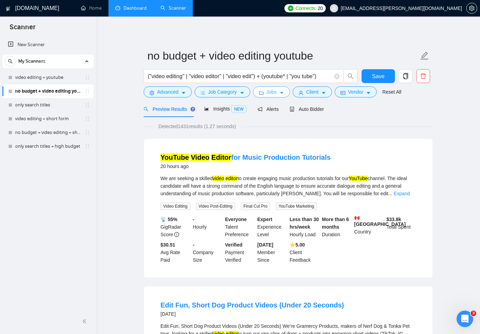
click at [283, 92] on icon "caret-down" at bounding box center [281, 93] width 3 height 2
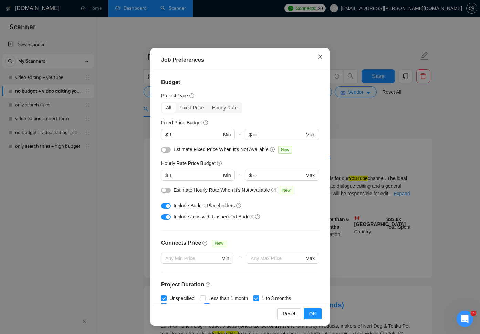
click at [319, 54] on span "Close" at bounding box center [320, 57] width 19 height 19
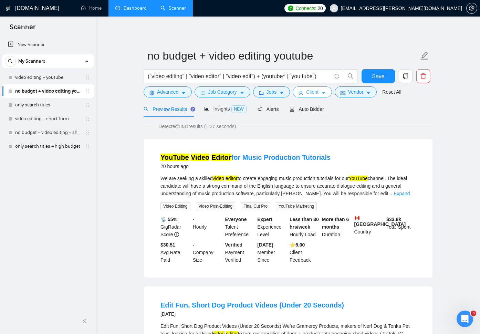
click at [318, 93] on span "Client" at bounding box center [312, 92] width 12 height 8
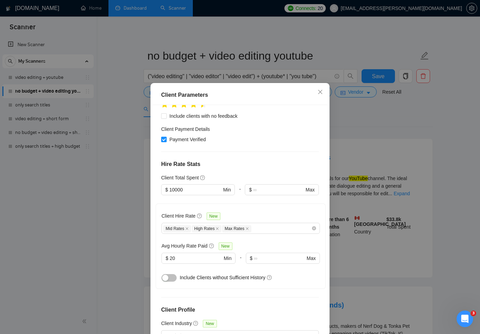
scroll to position [128, 0]
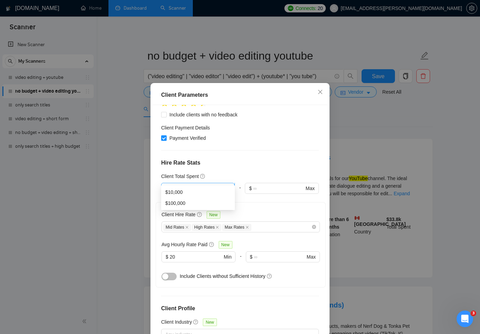
click at [188, 183] on span "$ 10000 Min" at bounding box center [197, 188] width 73 height 11
click at [191, 184] on input "10000" at bounding box center [195, 188] width 52 height 8
type input "1"
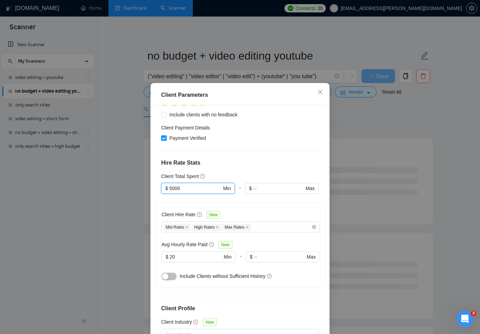
type input "5000"
click at [245, 159] on h4 "Hire Rate Stats" at bounding box center [240, 163] width 158 height 8
click at [187, 253] on input "20" at bounding box center [196, 257] width 52 height 8
type input "2"
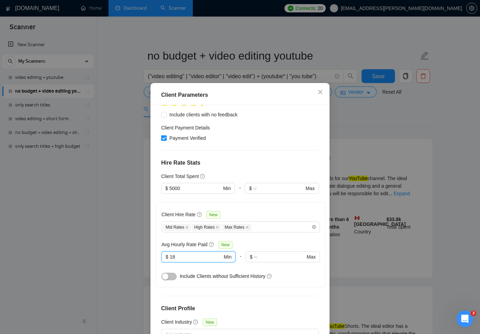
type input "18"
click at [274, 160] on div "Client Location Include Client Countries [GEOGRAPHIC_DATA] [GEOGRAPHIC_DATA] [G…" at bounding box center [240, 222] width 174 height 234
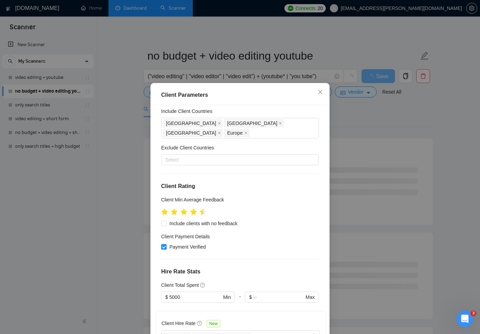
scroll to position [0, 0]
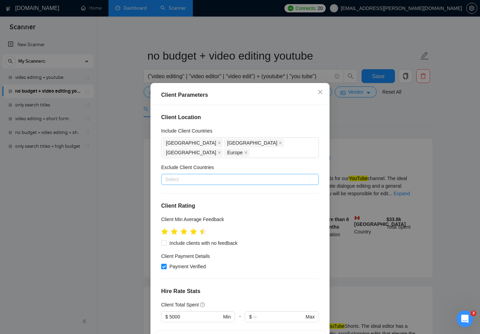
click at [291, 175] on div at bounding box center [236, 179] width 147 height 8
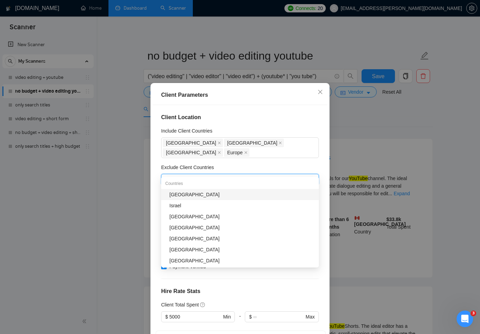
type input "Isr"
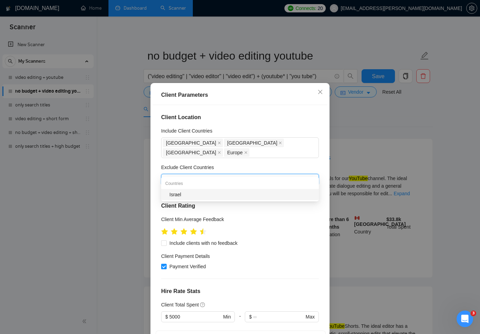
click at [236, 198] on div "Israel" at bounding box center [240, 194] width 158 height 11
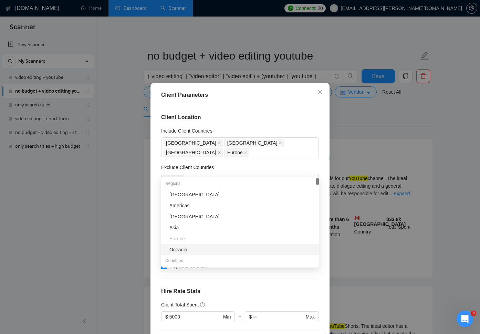
click at [296, 276] on div "Client Location Include Client Countries [GEOGRAPHIC_DATA] [GEOGRAPHIC_DATA] [G…" at bounding box center [240, 222] width 174 height 234
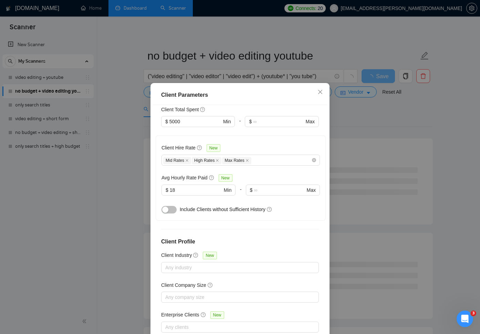
scroll to position [35, 0]
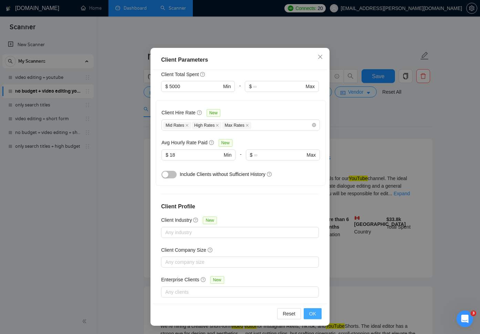
click at [313, 312] on span "OK" at bounding box center [312, 314] width 7 height 8
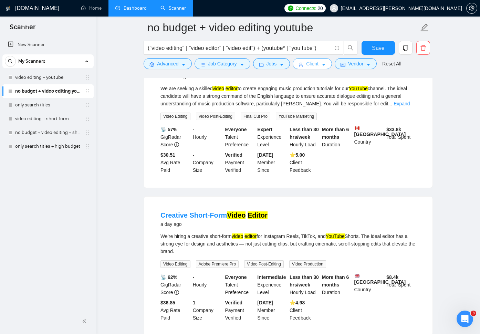
scroll to position [0, 0]
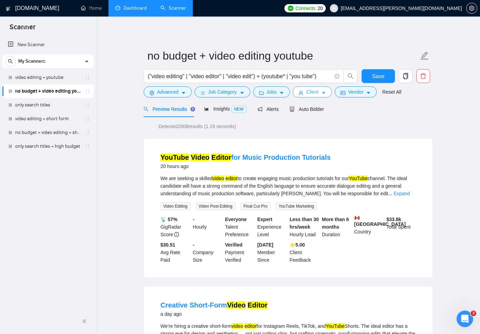
click at [315, 97] on button "Client" at bounding box center [311, 91] width 39 height 11
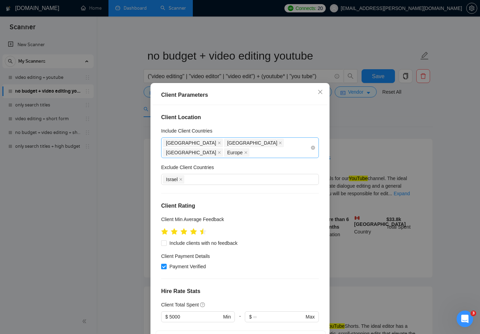
click at [307, 142] on div "[GEOGRAPHIC_DATA] [GEOGRAPHIC_DATA] [GEOGRAPHIC_DATA] [GEOGRAPHIC_DATA]" at bounding box center [236, 147] width 147 height 19
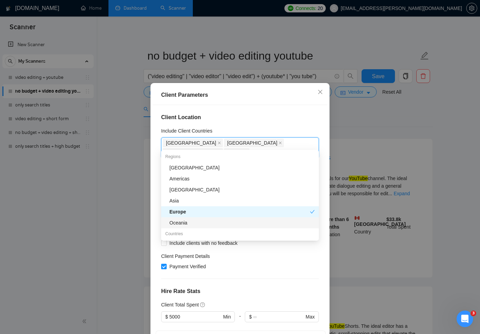
click at [216, 227] on div "Oceania" at bounding box center [240, 222] width 158 height 11
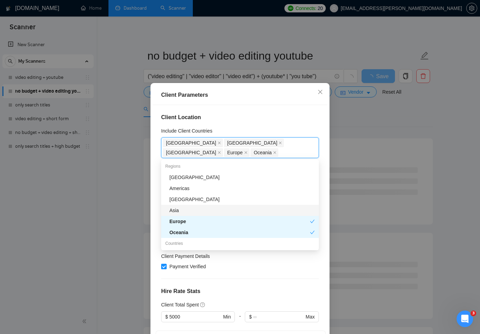
click at [206, 211] on div "Asia" at bounding box center [241, 210] width 145 height 8
click at [212, 209] on div "Asia" at bounding box center [239, 210] width 140 height 8
click at [214, 210] on div "Asia" at bounding box center [241, 210] width 145 height 8
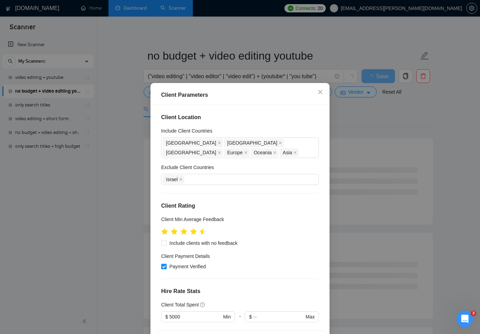
click at [248, 278] on div "Client Location Include Client Countries [GEOGRAPHIC_DATA] [GEOGRAPHIC_DATA] [G…" at bounding box center [240, 222] width 174 height 234
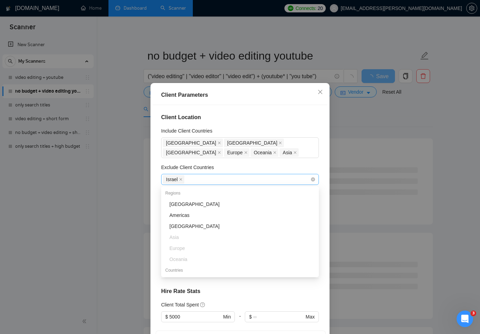
click at [230, 182] on div "Israel" at bounding box center [236, 179] width 147 height 10
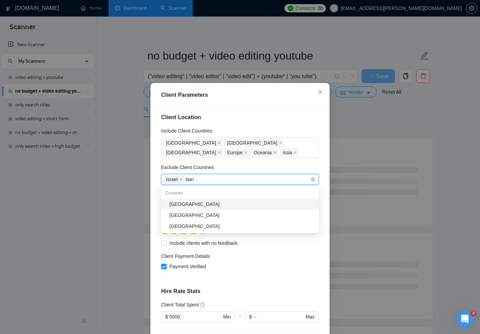
type input "bang"
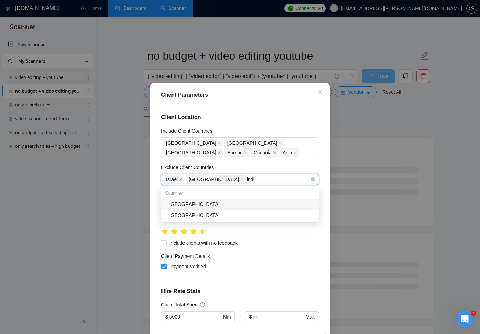
type input "india"
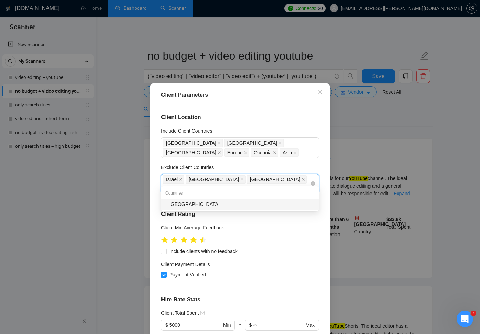
type input "paki"
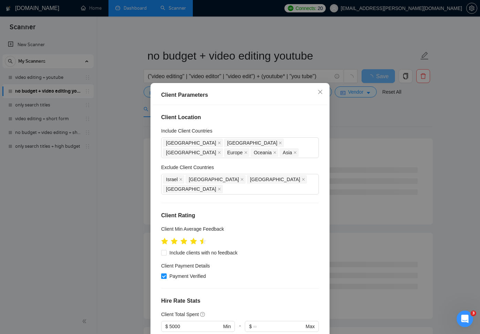
click at [264, 170] on div "Exclude Client Countries" at bounding box center [240, 168] width 158 height 10
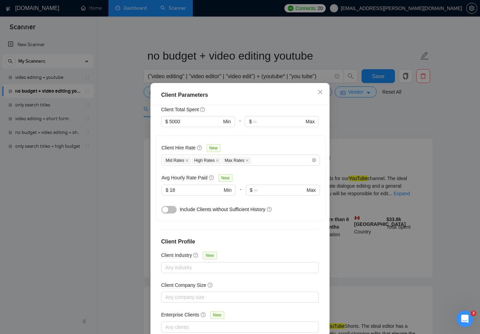
scroll to position [35, 0]
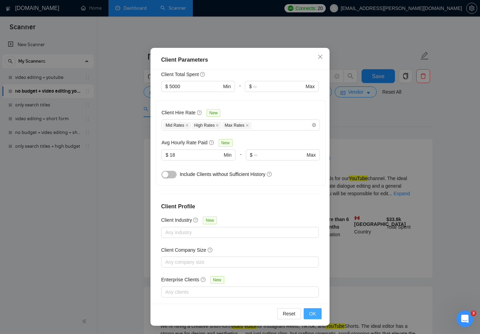
click at [315, 314] on span "OK" at bounding box center [312, 314] width 7 height 8
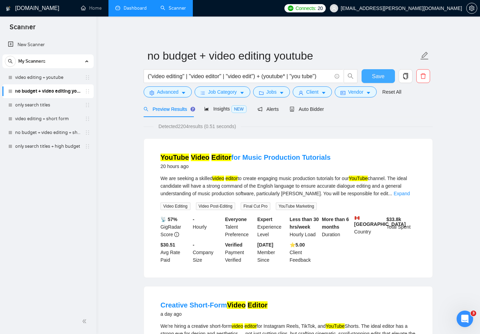
click at [383, 76] on span "Save" at bounding box center [378, 76] width 12 height 9
click at [48, 106] on link "only search titles" at bounding box center [47, 105] width 65 height 14
click at [57, 103] on link "only search titles" at bounding box center [47, 105] width 65 height 14
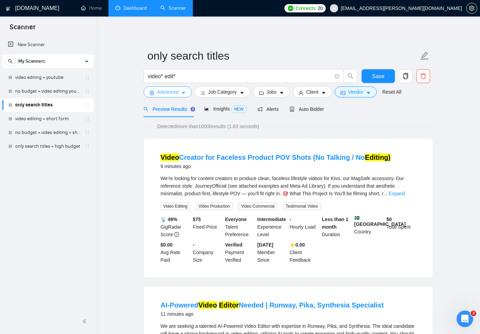
click at [184, 91] on icon "caret-down" at bounding box center [183, 92] width 5 height 5
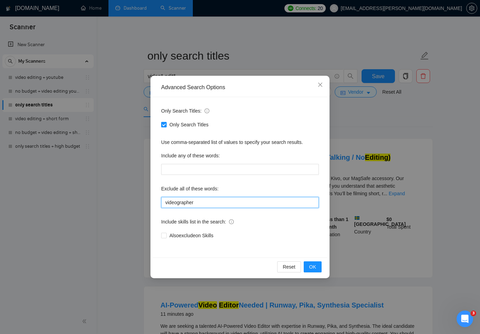
click at [221, 201] on input "videographer" at bounding box center [240, 202] width 158 height 11
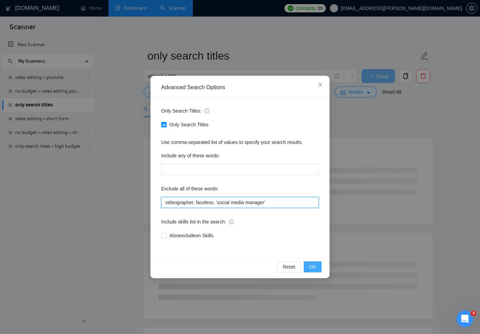
type input "videographer, faceless, 'social media manager'"
click at [314, 264] on span "OK" at bounding box center [312, 267] width 7 height 8
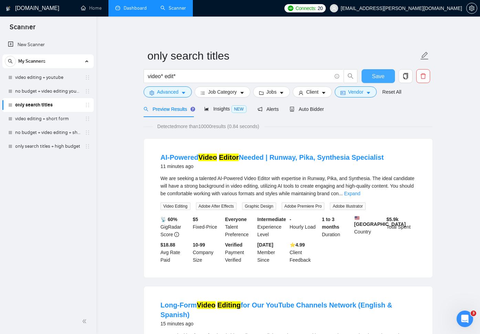
click at [378, 75] on span "Save" at bounding box center [378, 76] width 12 height 9
click at [318, 93] on span "Client" at bounding box center [312, 92] width 12 height 8
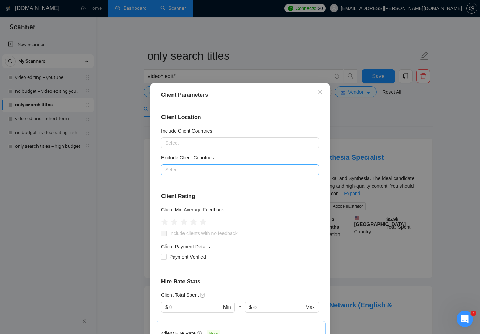
click at [245, 172] on div at bounding box center [236, 170] width 147 height 8
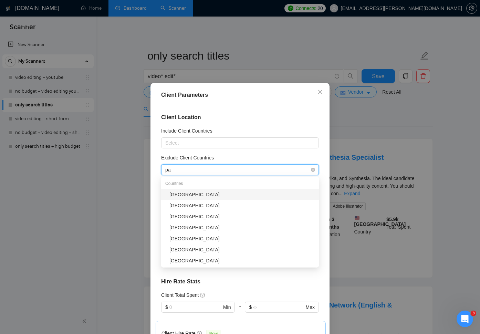
type input "pak"
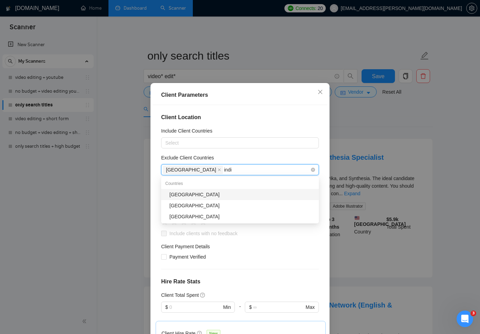
type input "india"
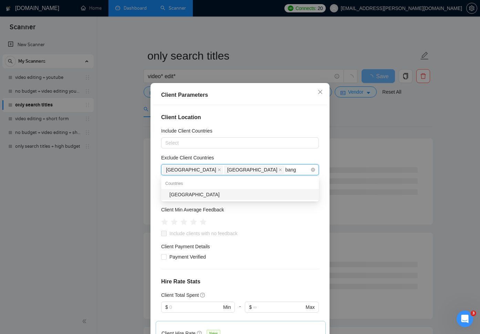
type input "bangl"
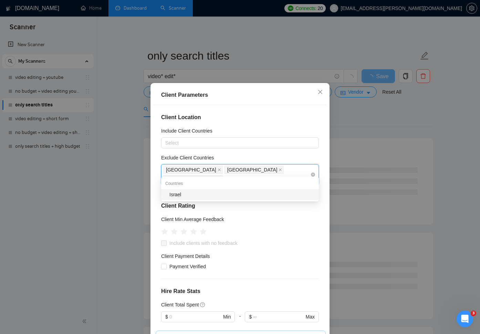
type input "isra"
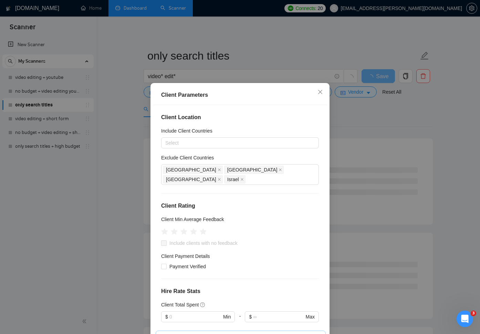
click at [267, 158] on div "Exclude Client Countries" at bounding box center [240, 159] width 158 height 10
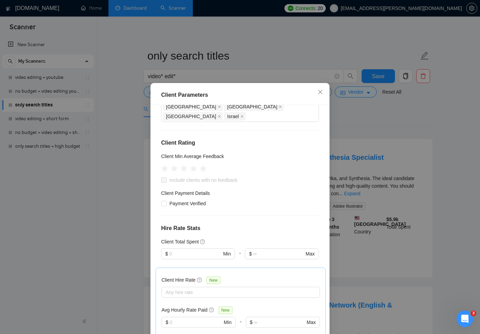
scroll to position [27, 0]
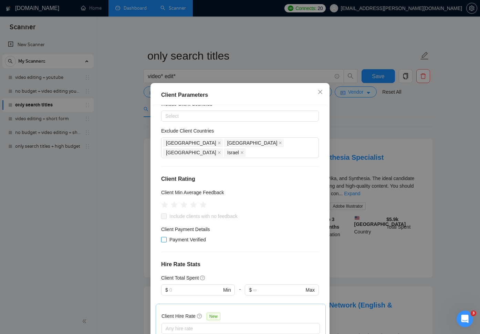
click at [165, 237] on input "Payment Verified" at bounding box center [163, 239] width 5 height 5
checkbox input "true"
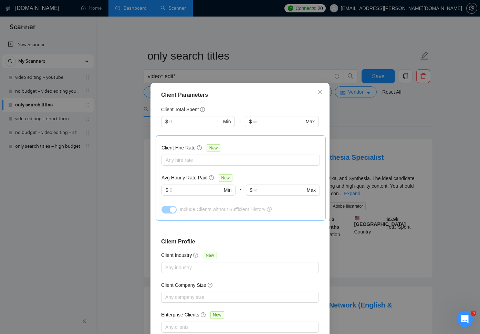
scroll to position [35, 0]
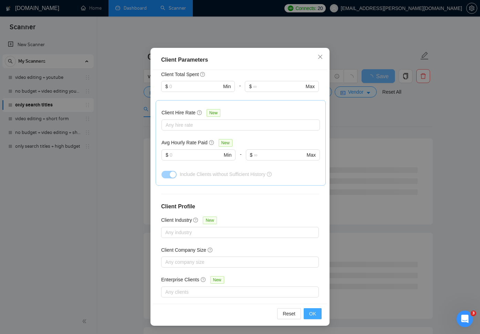
click at [314, 311] on span "OK" at bounding box center [312, 314] width 7 height 8
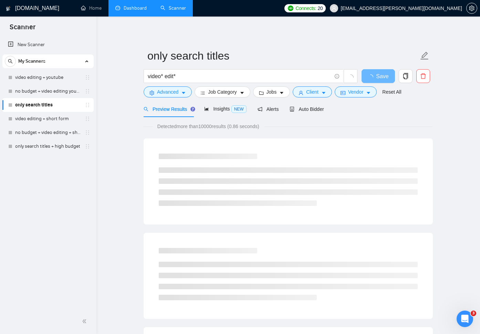
scroll to position [0, 0]
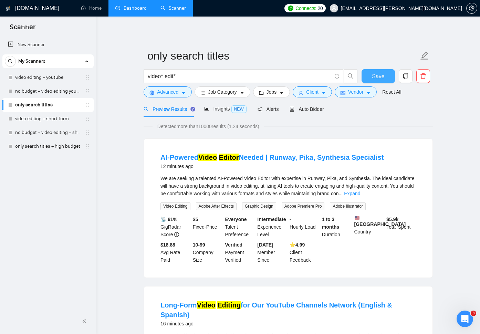
click at [376, 75] on span "Save" at bounding box center [378, 76] width 12 height 9
click at [310, 111] on span "Auto Bidder" at bounding box center [306, 109] width 34 height 6
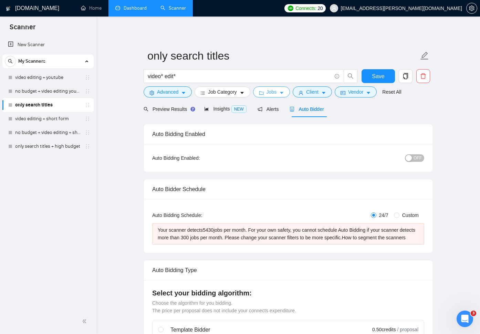
click at [276, 97] on button "Jobs" at bounding box center [271, 91] width 37 height 11
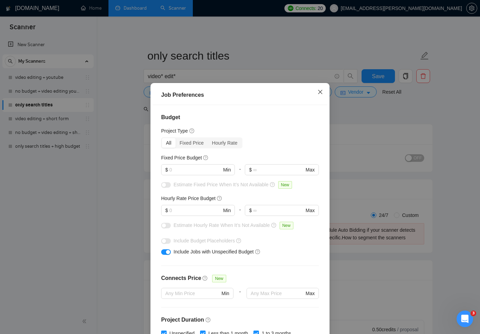
click at [320, 96] on span "Close" at bounding box center [320, 92] width 19 height 19
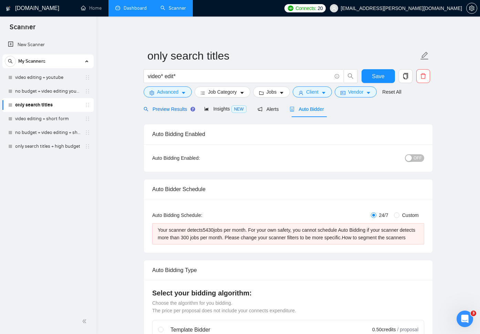
click at [174, 108] on span "Preview Results" at bounding box center [168, 109] width 50 height 6
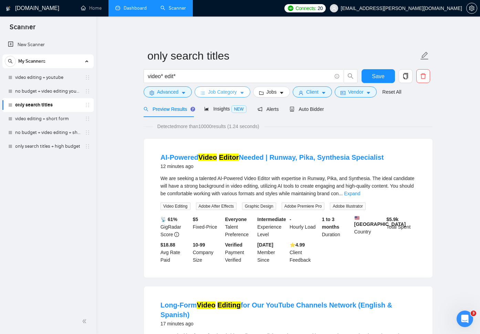
click at [244, 91] on icon "caret-down" at bounding box center [241, 92] width 5 height 5
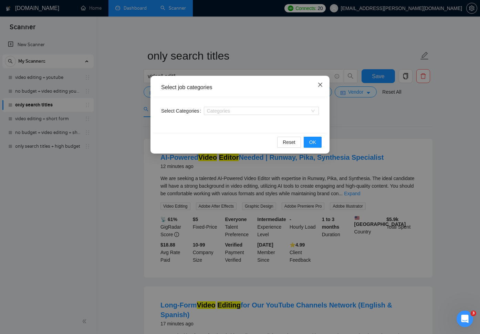
click at [320, 85] on icon "close" at bounding box center [320, 85] width 6 height 6
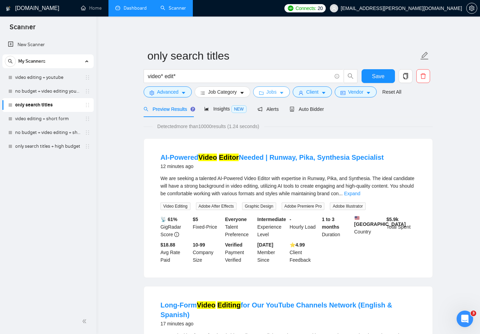
click at [282, 95] on icon "caret-down" at bounding box center [281, 92] width 5 height 5
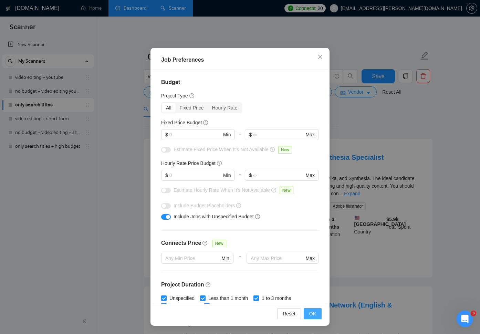
click at [313, 316] on span "OK" at bounding box center [312, 314] width 7 height 8
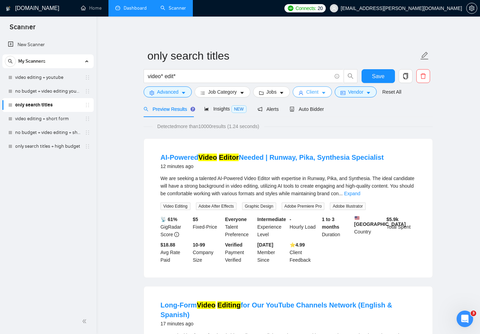
click at [317, 93] on span "Client" at bounding box center [312, 92] width 12 height 8
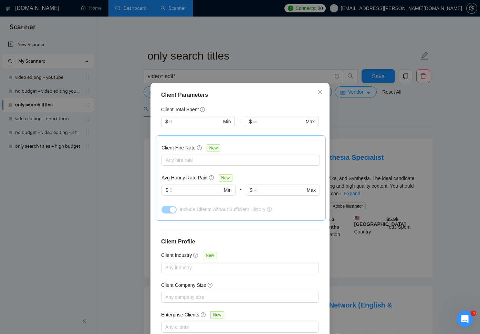
click at [292, 217] on div "Client Location Include Client Countries Select Exclude Client Countries [GEOGR…" at bounding box center [240, 222] width 174 height 234
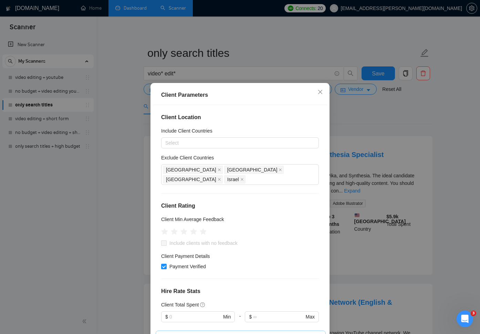
scroll to position [5, 0]
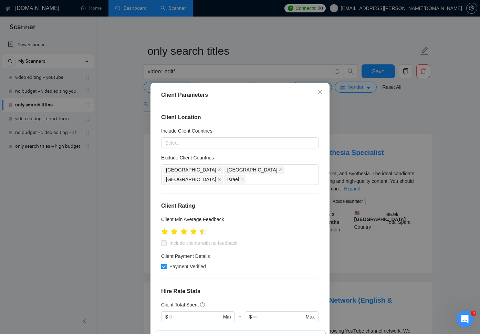
click at [201, 228] on icon "star" at bounding box center [203, 231] width 7 height 7
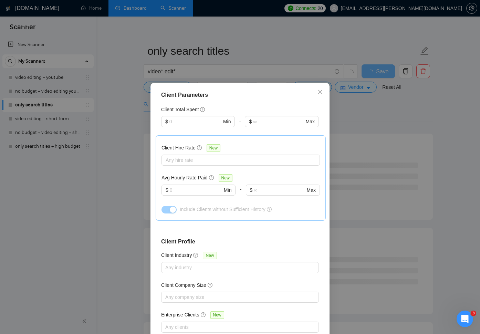
scroll to position [35, 0]
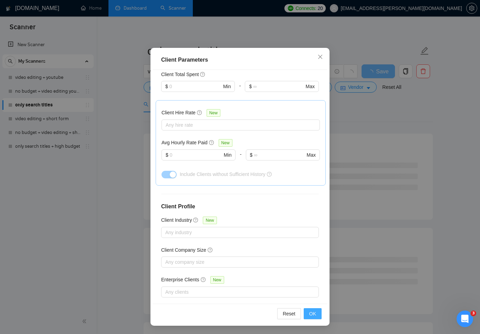
click at [311, 314] on span "OK" at bounding box center [312, 314] width 7 height 8
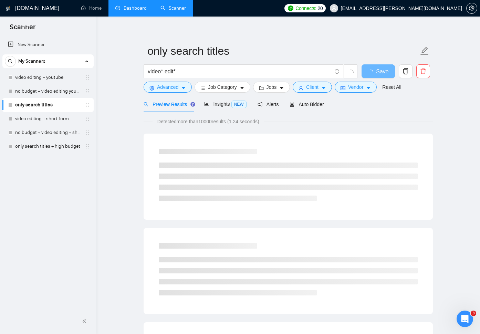
scroll to position [0, 0]
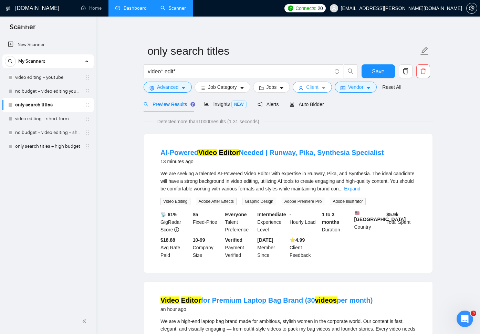
click at [323, 90] on button "Client" at bounding box center [311, 87] width 39 height 11
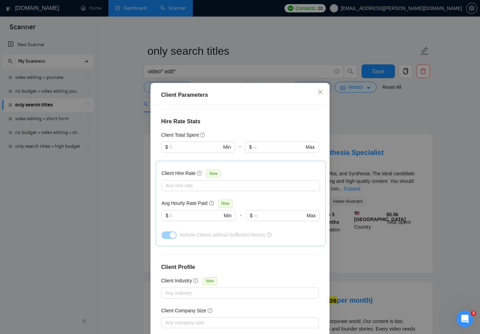
scroll to position [170, 0]
click at [195, 181] on div at bounding box center [237, 185] width 148 height 8
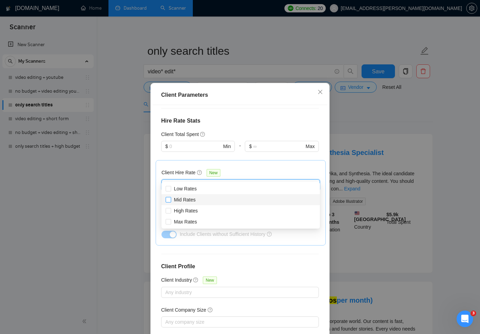
click at [173, 199] on span "Mid Rates" at bounding box center [184, 200] width 27 height 8
click at [170, 199] on input "Mid Rates" at bounding box center [168, 199] width 5 height 5
click at [169, 201] on input "Mid Rates" at bounding box center [168, 199] width 5 height 5
checkbox input "true"
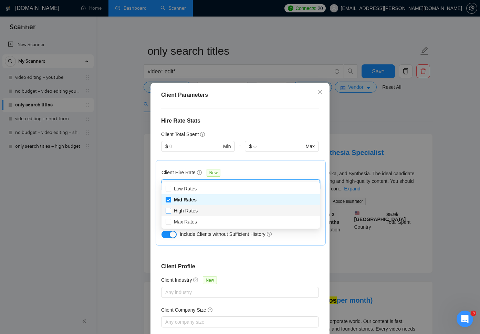
click at [169, 211] on input "High Rates" at bounding box center [168, 210] width 5 height 5
checkbox input "true"
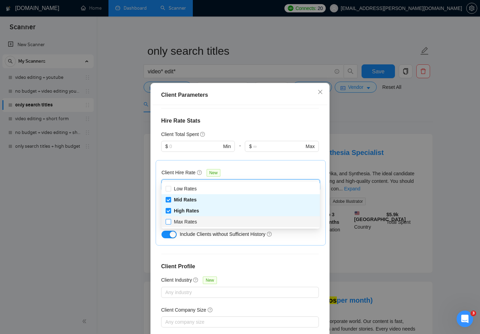
click at [168, 222] on input "Max Rates" at bounding box center [168, 221] width 5 height 5
checkbox input "true"
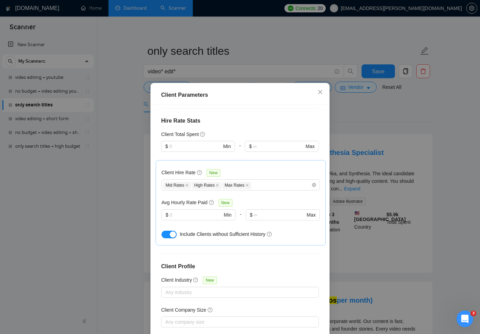
click at [269, 169] on div "Client Hire Rate New" at bounding box center [240, 174] width 158 height 11
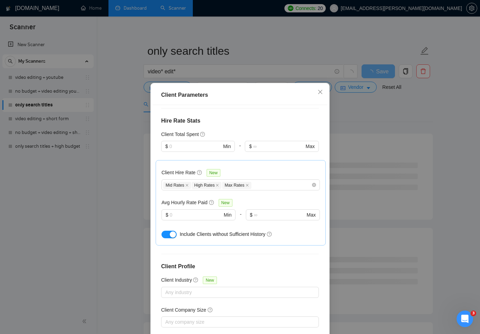
scroll to position [35, 0]
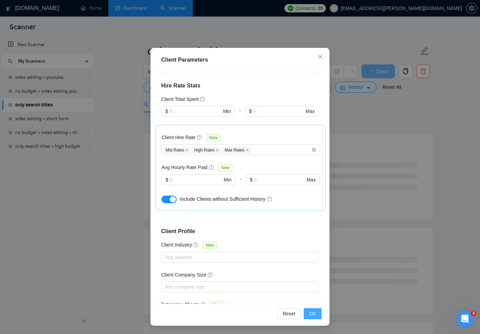
click at [313, 317] on span "OK" at bounding box center [312, 314] width 7 height 8
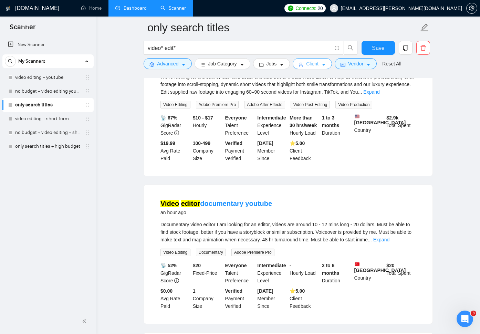
scroll to position [552, 0]
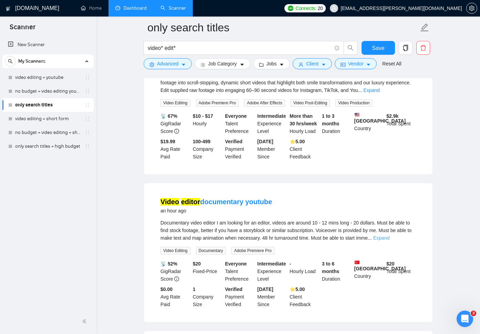
click at [389, 241] on link "Expand" at bounding box center [381, 238] width 16 height 6
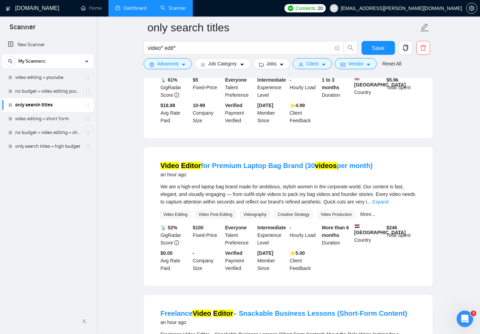
scroll to position [0, 0]
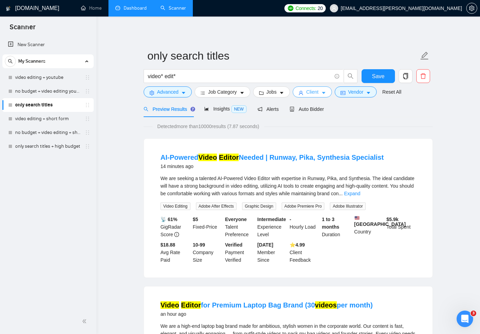
click at [314, 93] on span "Client" at bounding box center [312, 92] width 12 height 8
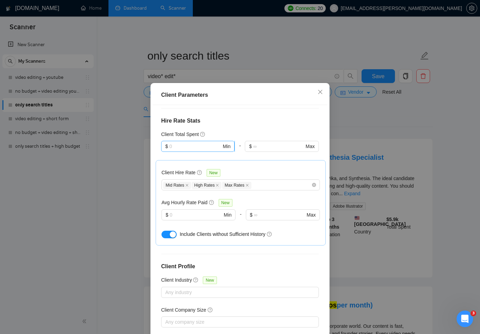
click at [180, 142] on input "text" at bounding box center [195, 146] width 52 height 8
click at [183, 174] on div "$1,000" at bounding box center [197, 173] width 65 height 8
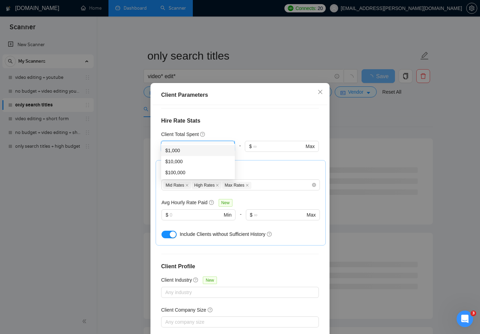
drag, startPoint x: 186, startPoint y: 137, endPoint x: 170, endPoint y: 138, distance: 16.9
click at [170, 142] on input "1000" at bounding box center [195, 146] width 52 height 8
type input "500"
click at [250, 106] on div "Client Location Include Client Countries Select Exclude Client Countries [GEOGR…" at bounding box center [240, 222] width 174 height 234
click at [195, 211] on input "text" at bounding box center [196, 215] width 52 height 8
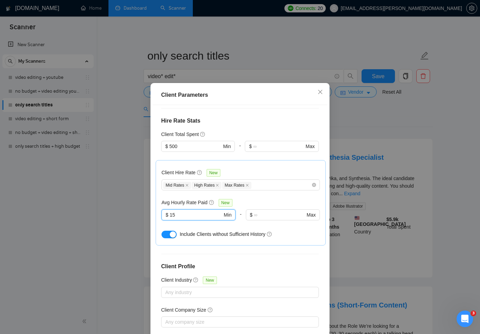
type input "15"
click at [255, 199] on div "Avg Hourly Rate Paid New" at bounding box center [240, 203] width 158 height 8
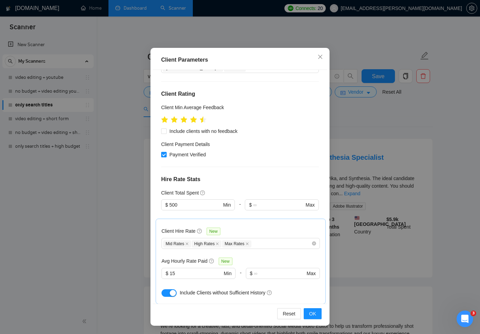
scroll to position [195, 0]
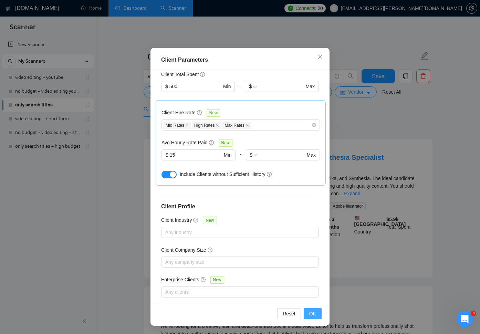
click at [310, 313] on span "OK" at bounding box center [312, 314] width 7 height 8
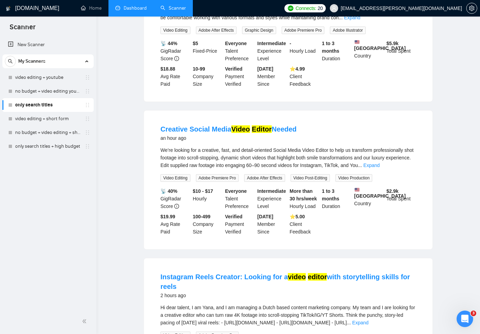
scroll to position [0, 0]
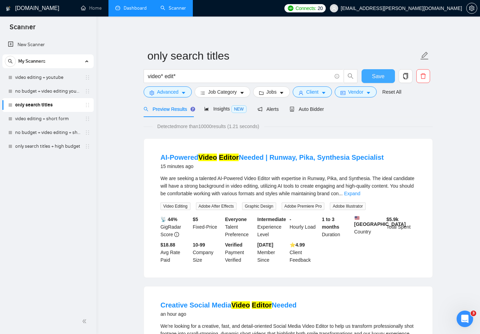
click at [382, 75] on span "Save" at bounding box center [378, 76] width 12 height 9
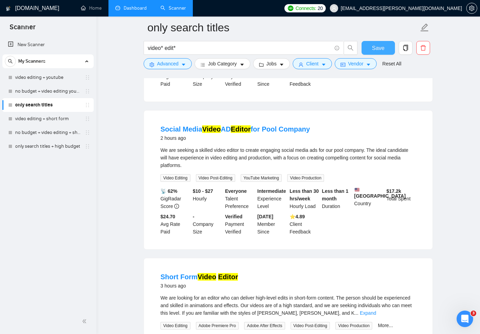
scroll to position [484, 0]
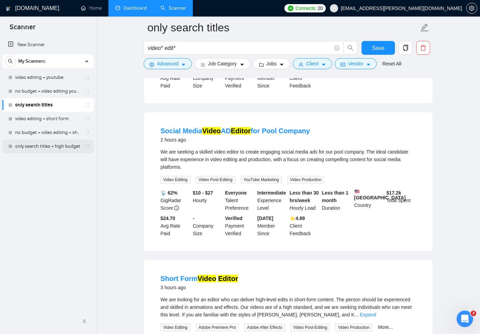
click at [62, 147] on link "only search titles + high budget" at bounding box center [47, 146] width 65 height 14
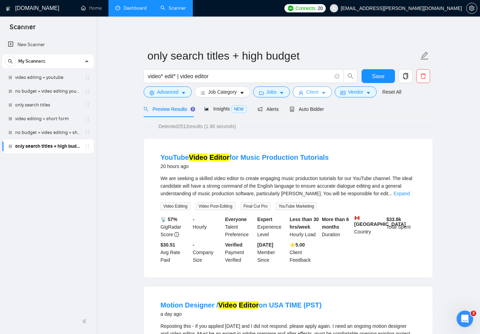
click at [316, 90] on span "Client" at bounding box center [312, 92] width 12 height 8
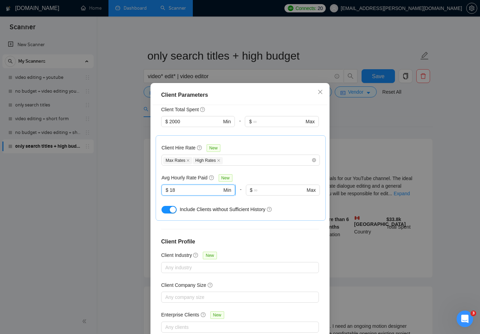
click at [183, 186] on input "18" at bounding box center [196, 190] width 52 height 8
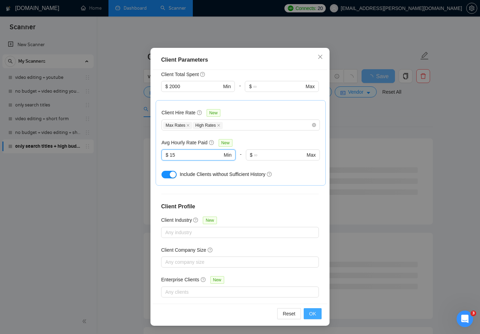
type input "15"
click at [314, 316] on span "OK" at bounding box center [312, 314] width 7 height 8
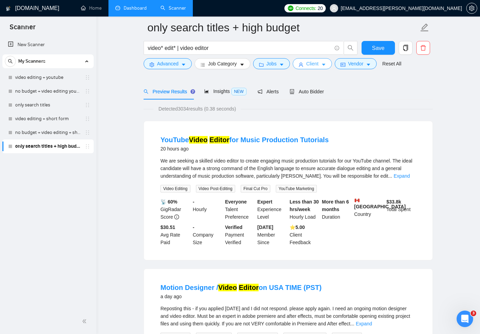
scroll to position [0, 0]
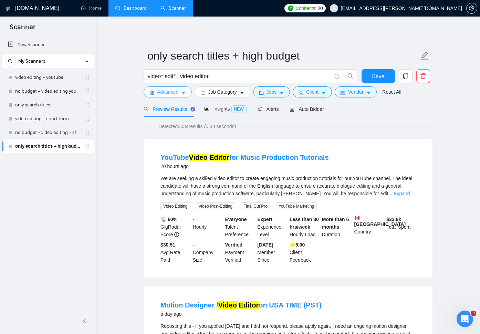
click at [185, 91] on icon "caret-down" at bounding box center [183, 92] width 5 height 5
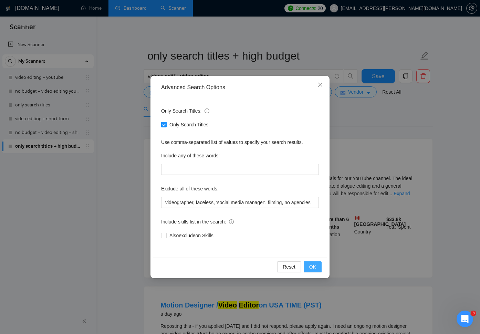
click at [317, 266] on button "OK" at bounding box center [312, 266] width 18 height 11
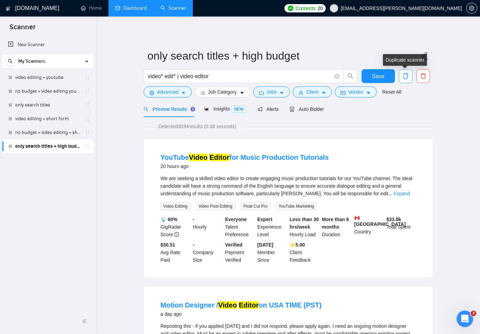
click at [407, 77] on icon "copy" at bounding box center [405, 76] width 5 height 6
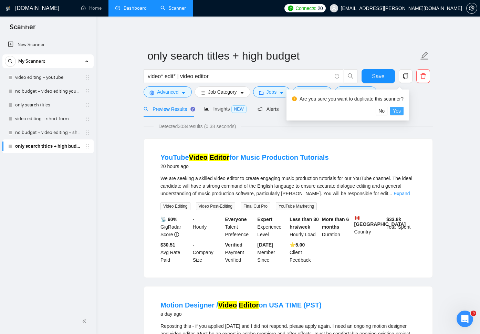
click at [401, 112] on span "Yes" at bounding box center [397, 111] width 8 height 8
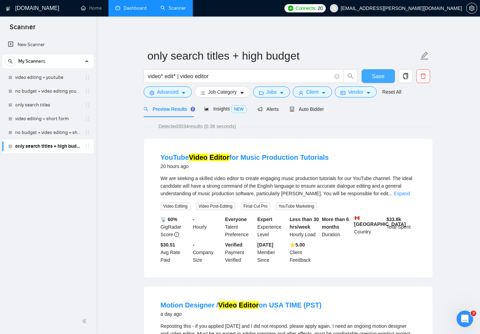
click at [383, 76] on span "Save" at bounding box center [378, 76] width 12 height 9
click at [406, 77] on icon "copy" at bounding box center [405, 76] width 6 height 6
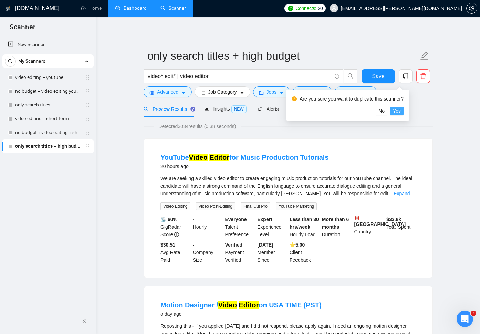
click at [401, 108] on span "Yes" at bounding box center [397, 111] width 8 height 8
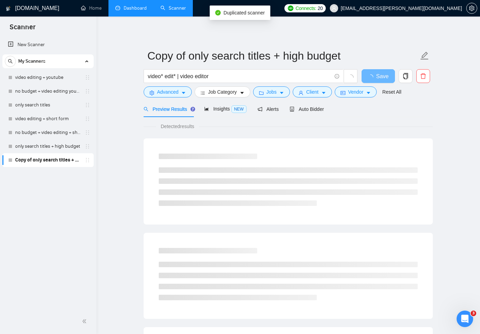
click at [45, 162] on link "Copy of only search titles + high budget" at bounding box center [47, 160] width 65 height 14
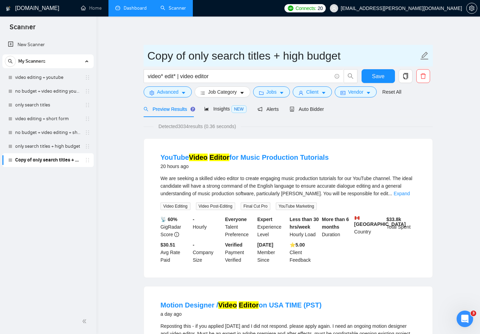
click at [267, 58] on input "Copy of only search titles + high budget" at bounding box center [282, 55] width 271 height 17
drag, startPoint x: 269, startPoint y: 58, endPoint x: 131, endPoint y: 64, distance: 138.1
click at [263, 56] on input "Copy of only search titles + high budget" at bounding box center [282, 55] width 271 height 17
drag, startPoint x: 271, startPoint y: 55, endPoint x: 153, endPoint y: 58, distance: 117.4
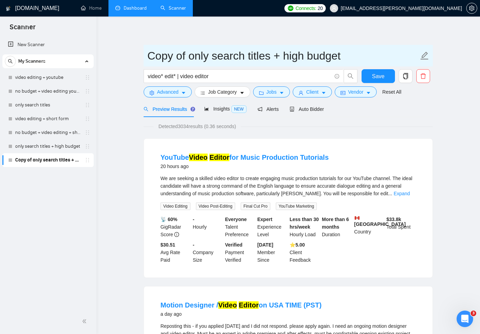
click at [153, 58] on input "Copy of only search titles + high budget" at bounding box center [282, 55] width 271 height 17
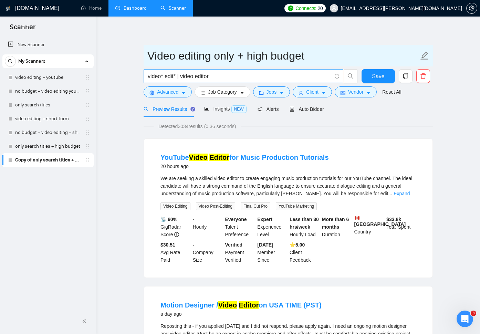
type input "Video editing only + high budget"
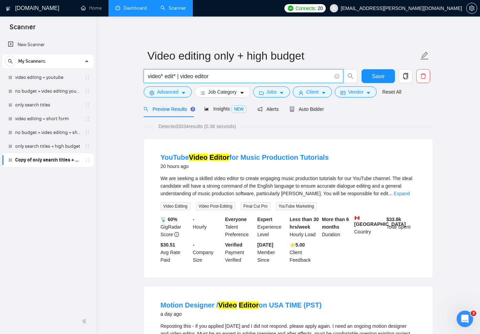
click at [227, 76] on input "video* edit* | video editor" at bounding box center [240, 76] width 184 height 9
click at [185, 93] on icon "caret-down" at bounding box center [183, 92] width 5 height 5
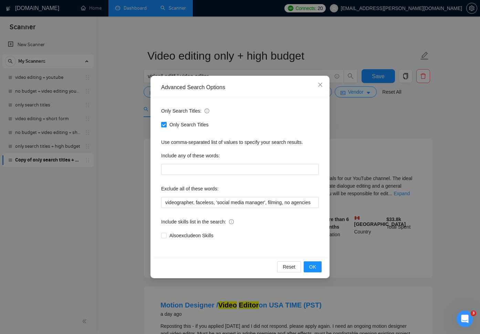
click at [166, 126] on input "Only Search Titles" at bounding box center [163, 124] width 5 height 5
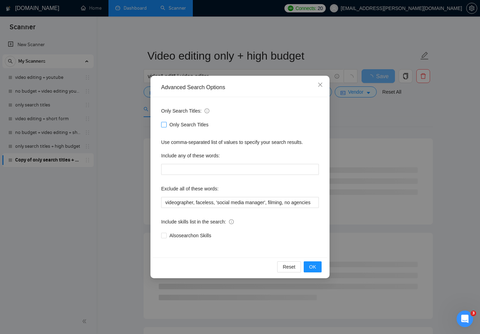
click at [163, 126] on input "Only Search Titles" at bounding box center [163, 124] width 5 height 5
checkbox input "false"
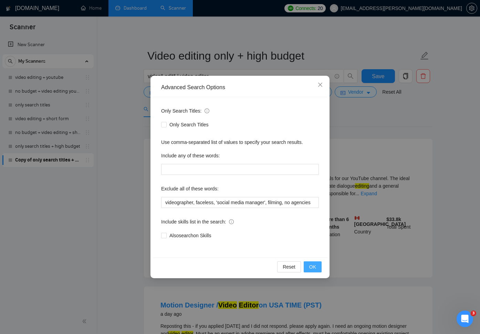
click at [313, 266] on span "OK" at bounding box center [312, 267] width 7 height 8
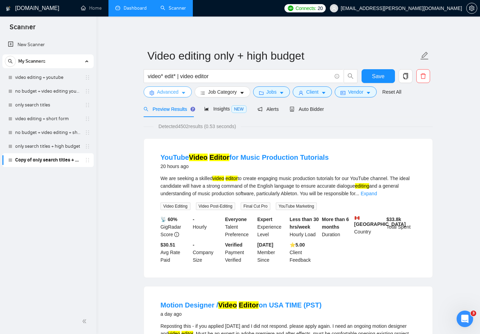
click at [182, 92] on icon "caret-down" at bounding box center [183, 92] width 5 height 5
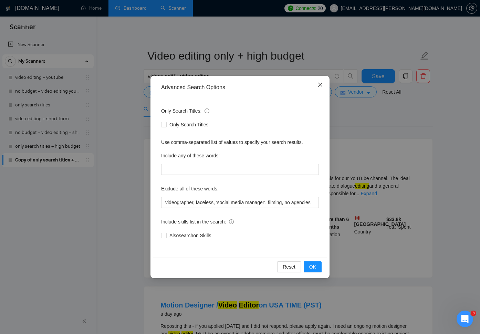
click at [320, 81] on span "Close" at bounding box center [320, 85] width 19 height 19
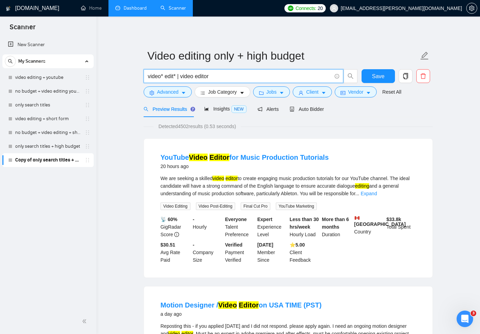
drag, startPoint x: 216, startPoint y: 80, endPoint x: 180, endPoint y: 76, distance: 37.0
click at [180, 76] on input "video* edit* | video editor" at bounding box center [240, 76] width 184 height 9
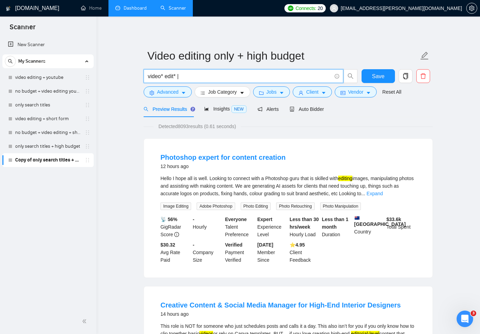
type input "video* edit* | video editor"
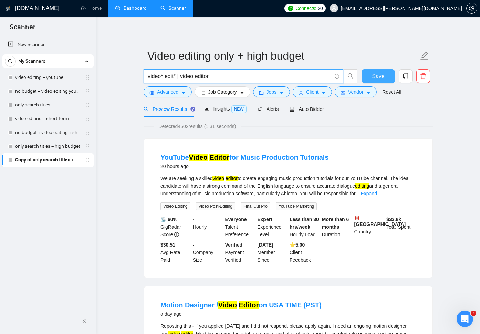
click at [374, 73] on span "Save" at bounding box center [378, 76] width 12 height 9
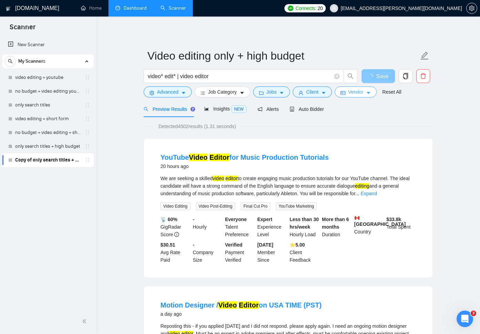
click at [372, 97] on button "Vendor" at bounding box center [355, 91] width 42 height 11
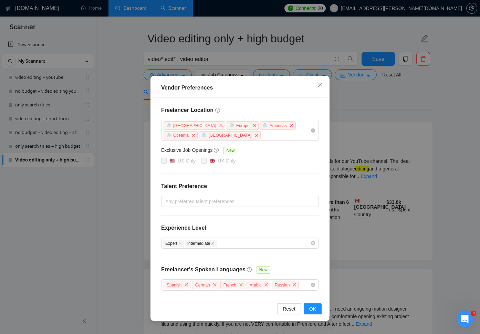
scroll to position [16, 0]
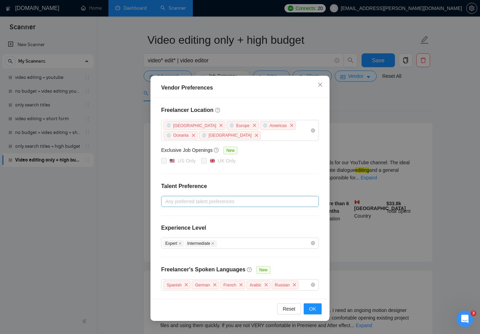
click at [282, 201] on div at bounding box center [236, 201] width 147 height 8
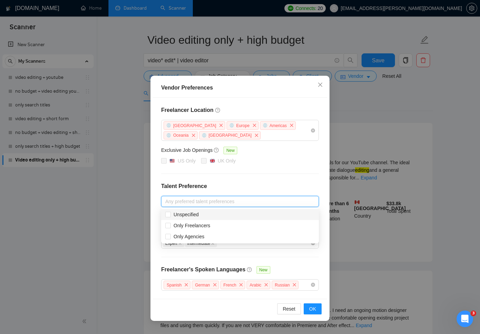
click at [266, 175] on div "Freelancer Location [GEOGRAPHIC_DATA] [GEOGRAPHIC_DATA] [GEOGRAPHIC_DATA] [GEOG…" at bounding box center [240, 198] width 174 height 201
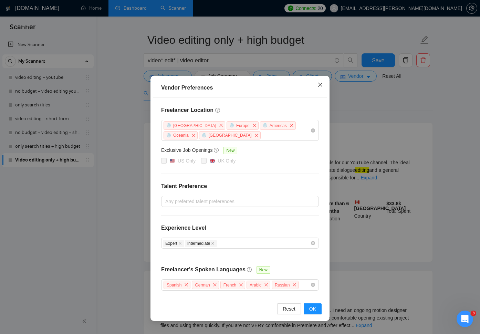
click at [320, 89] on span "Close" at bounding box center [320, 85] width 19 height 19
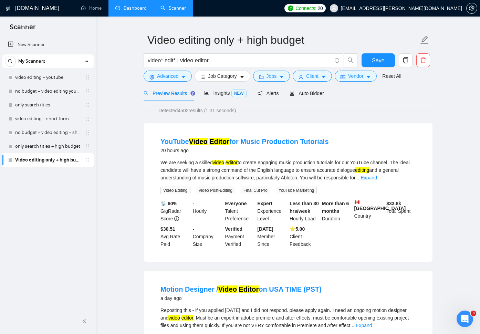
click at [320, 89] on div "Auto Bidder" at bounding box center [306, 93] width 34 height 16
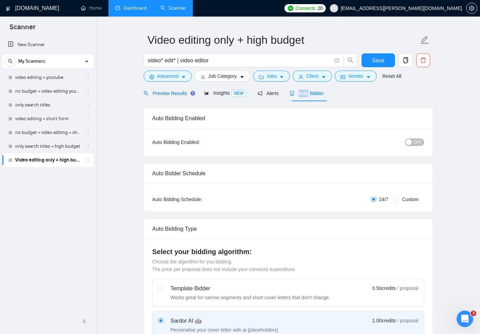
click at [171, 96] on div "Preview Results" at bounding box center [168, 93] width 50 height 8
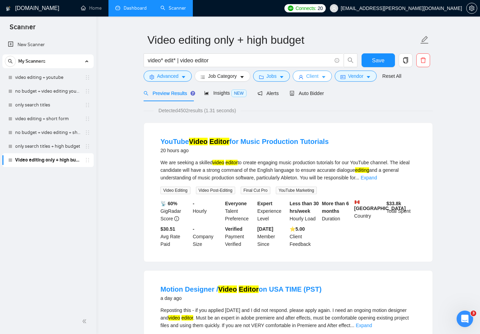
click at [325, 74] on button "Client" at bounding box center [311, 76] width 39 height 11
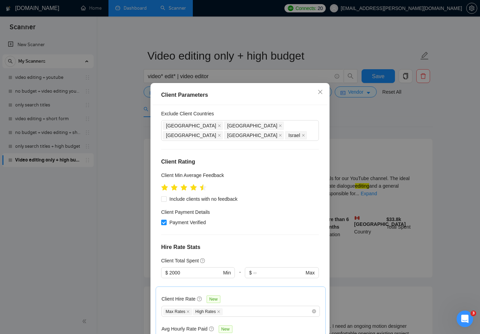
scroll to position [46, 0]
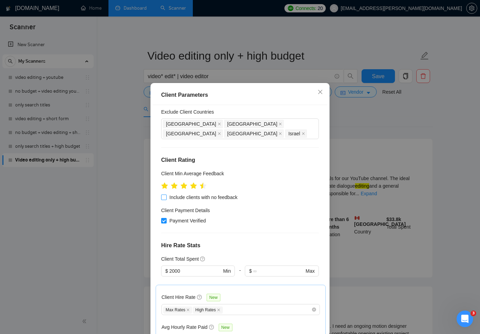
click at [165, 194] on input "Include clients with no feedback" at bounding box center [163, 196] width 5 height 5
checkbox input "true"
click at [278, 196] on div "Client Location Include Client Countries Select Exclude Client Countries [GEOGR…" at bounding box center [240, 222] width 174 height 234
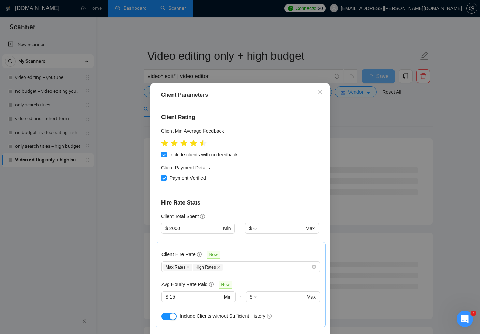
scroll to position [90, 0]
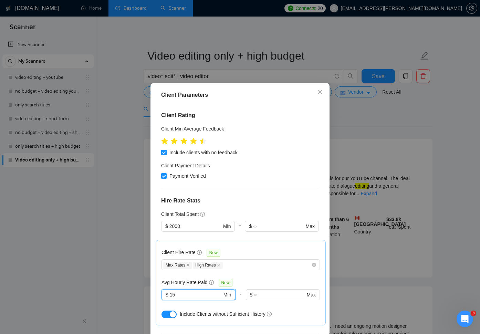
click at [188, 291] on input "15" at bounding box center [196, 295] width 52 height 8
type input "1"
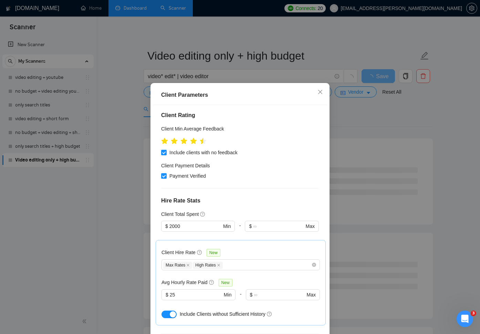
click at [253, 278] on div "Avg Hourly Rate Paid New" at bounding box center [240, 282] width 158 height 8
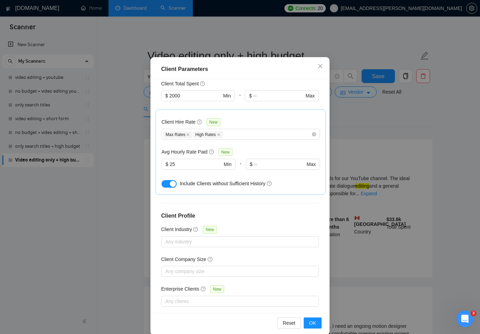
scroll to position [35, 0]
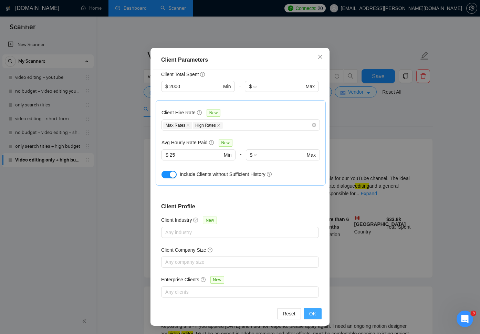
click at [311, 313] on span "OK" at bounding box center [312, 314] width 7 height 8
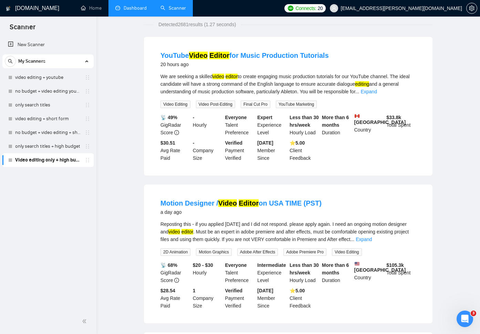
scroll to position [0, 0]
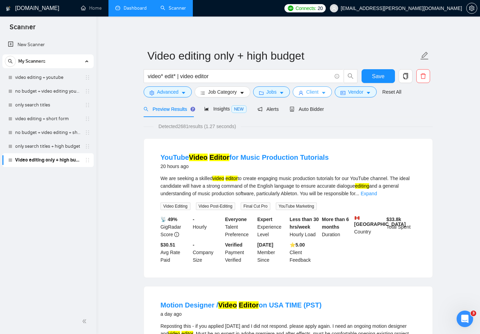
click at [325, 97] on button "Client" at bounding box center [311, 91] width 39 height 11
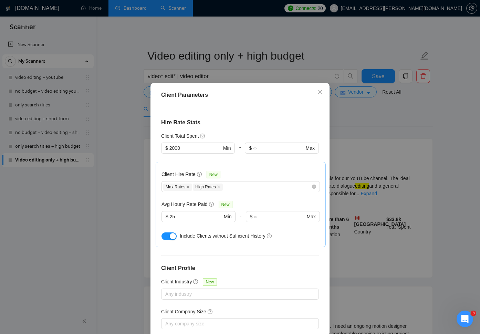
scroll to position [163, 0]
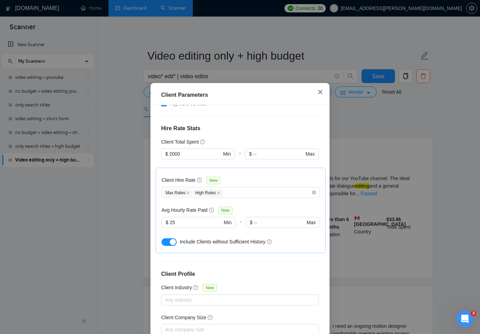
click at [320, 92] on icon "close" at bounding box center [320, 92] width 4 height 4
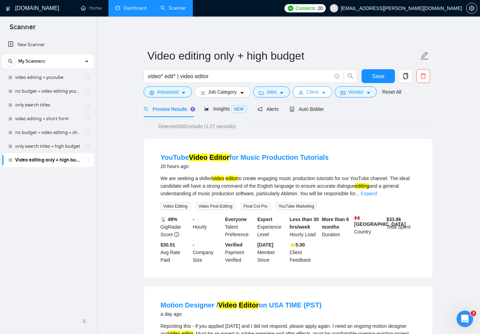
click at [324, 93] on icon "caret-down" at bounding box center [323, 92] width 5 height 5
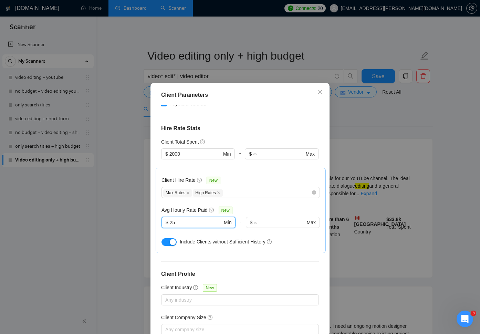
drag, startPoint x: 184, startPoint y: 213, endPoint x: 143, endPoint y: 212, distance: 41.0
click at [142, 213] on div "Client Parameters Client Location Include Client Countries Select Exclude Clien…" at bounding box center [240, 167] width 480 height 334
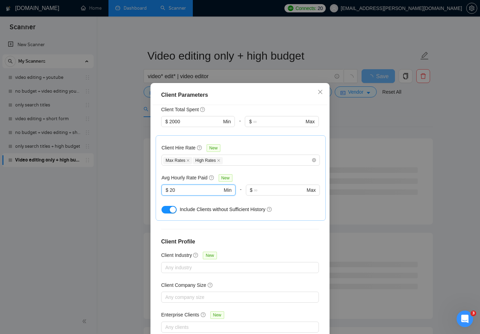
scroll to position [35, 0]
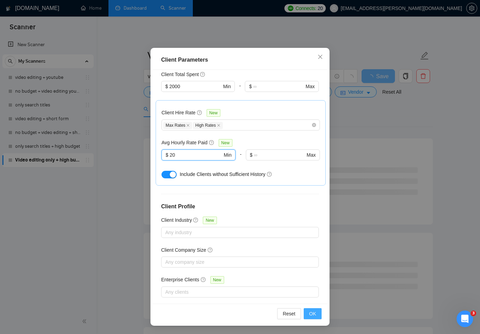
type input "20"
click at [315, 317] on span "OK" at bounding box center [312, 314] width 7 height 8
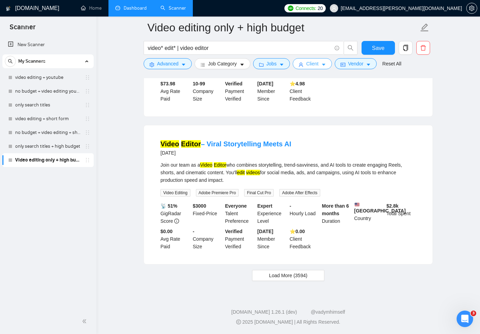
scroll to position [1376, 0]
click at [297, 279] on span "Load More (3594)" at bounding box center [288, 275] width 38 height 8
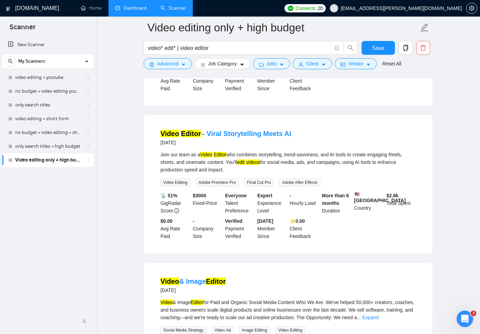
scroll to position [1367, 0]
click at [310, 174] on div "Join our team as a Video Editor who combines storytelling, trend-savviness, and…" at bounding box center [287, 162] width 255 height 23
click at [325, 65] on icon "caret-down" at bounding box center [323, 65] width 3 height 2
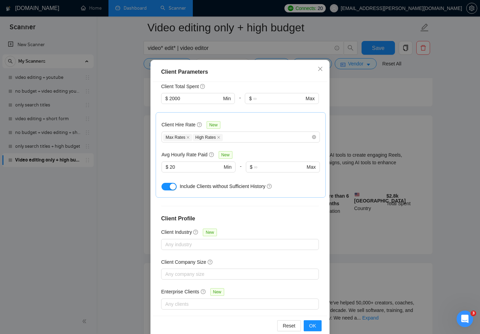
scroll to position [0, 0]
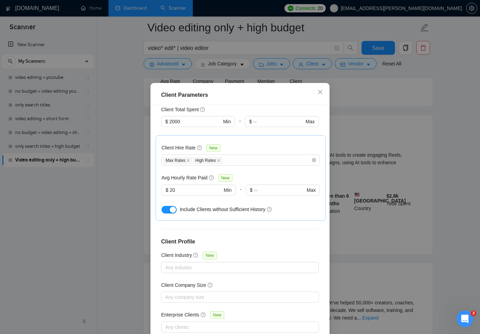
click at [173, 206] on div "button" at bounding box center [173, 209] width 6 height 6
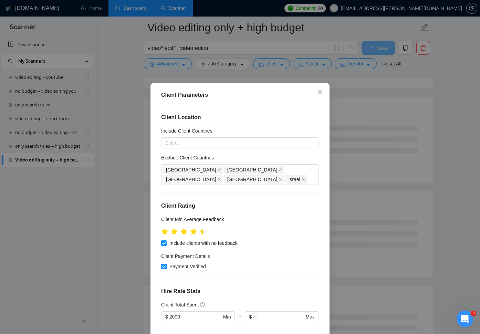
click at [168, 239] on span "Include clients with no feedback" at bounding box center [204, 243] width 74 height 8
click at [166, 240] on input "Include clients with no feedback" at bounding box center [163, 242] width 5 height 5
checkbox input "false"
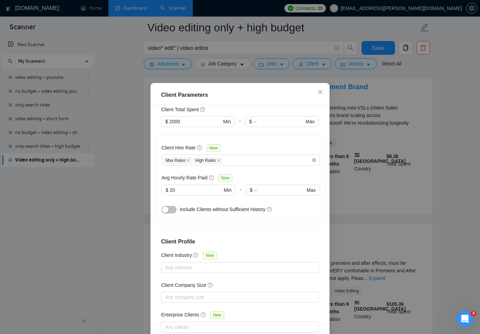
scroll to position [35, 0]
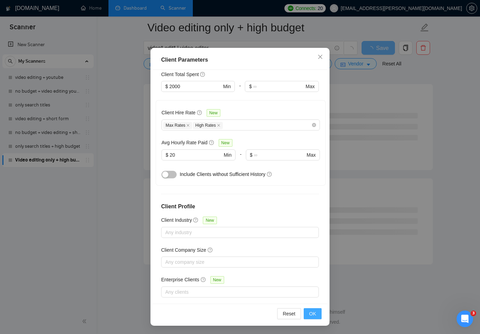
click at [316, 312] on span "OK" at bounding box center [312, 314] width 7 height 8
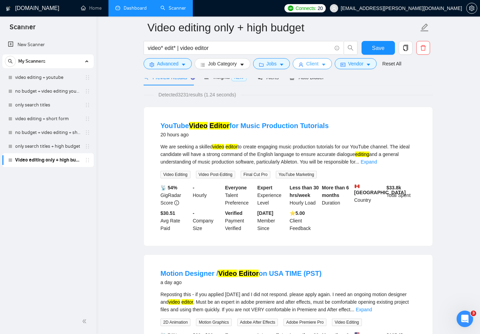
scroll to position [0, 0]
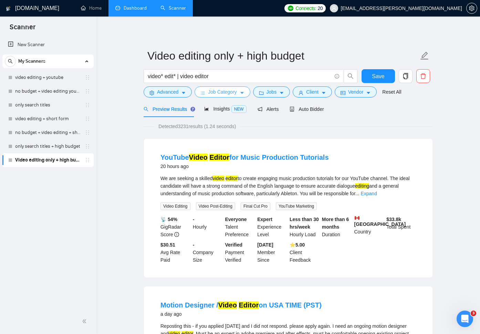
click at [236, 94] on span "Job Category" at bounding box center [222, 92] width 29 height 8
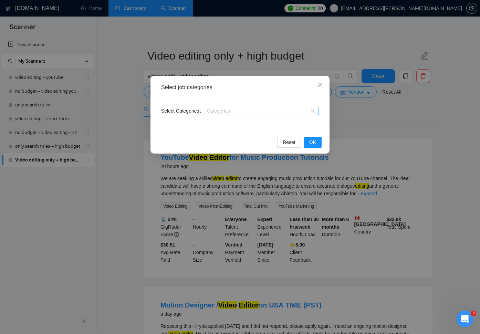
click at [244, 112] on div at bounding box center [257, 111] width 105 height 6
type input "vide"
click at [226, 134] on span at bounding box center [226, 133] width 6 height 6
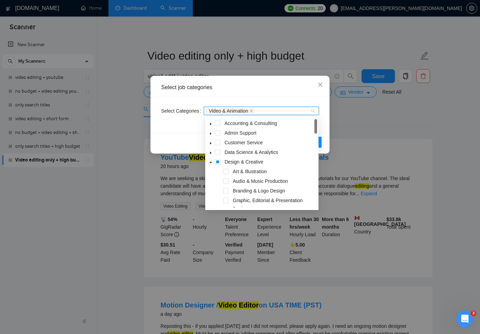
click at [328, 128] on div "Select job categories Select Categories Video & Animation Reset OK" at bounding box center [239, 115] width 179 height 78
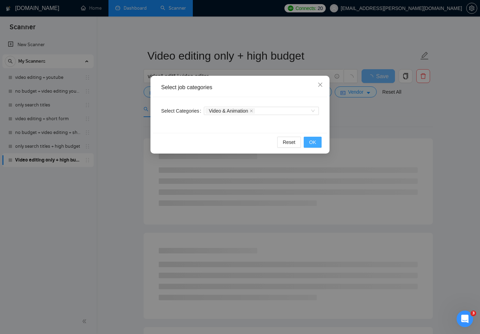
click at [319, 140] on button "OK" at bounding box center [312, 142] width 18 height 11
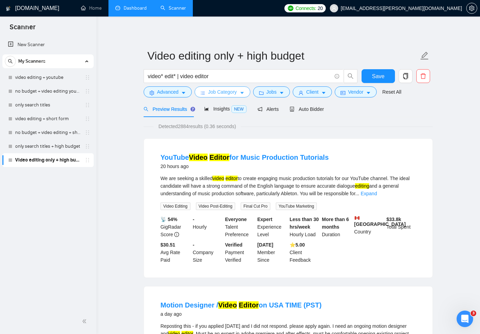
click at [244, 94] on icon "caret-down" at bounding box center [241, 93] width 3 height 2
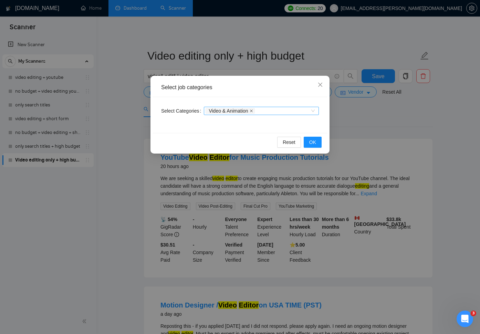
click at [253, 110] on icon "close" at bounding box center [250, 110] width 3 height 3
click at [311, 140] on span "OK" at bounding box center [312, 142] width 7 height 8
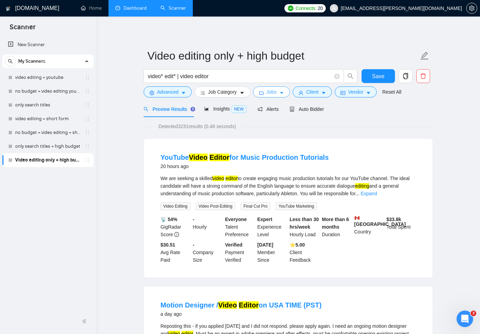
click at [288, 93] on button "Jobs" at bounding box center [271, 91] width 37 height 11
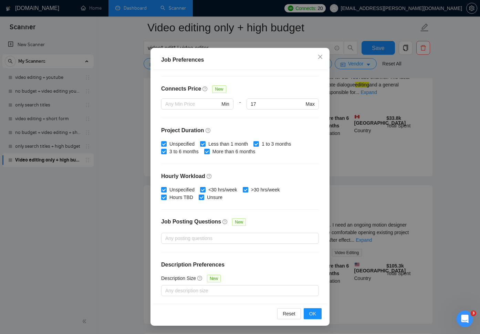
scroll to position [108, 0]
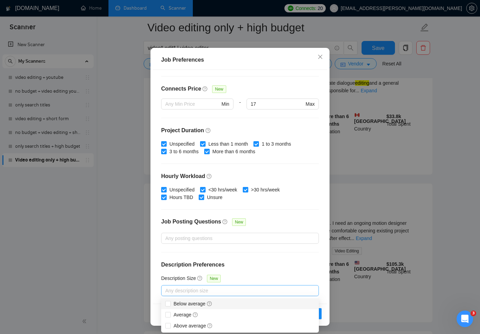
click at [215, 290] on div at bounding box center [236, 290] width 147 height 8
click at [246, 274] on div "Description Size New" at bounding box center [240, 279] width 158 height 11
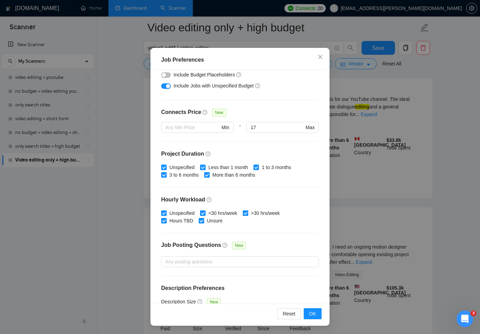
scroll to position [145, 0]
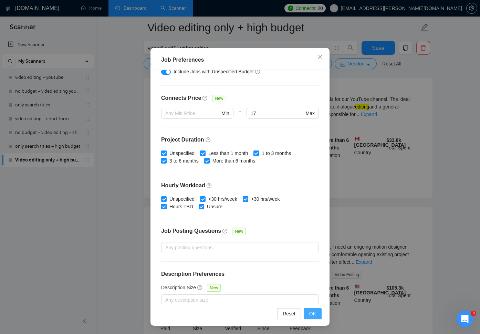
click at [314, 313] on span "OK" at bounding box center [312, 314] width 7 height 8
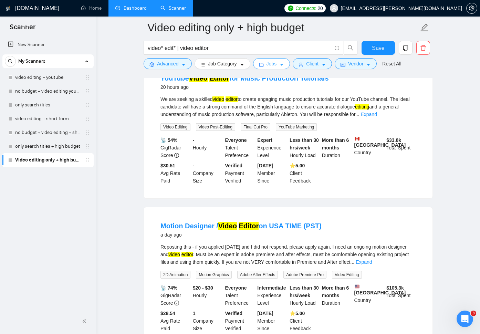
scroll to position [0, 0]
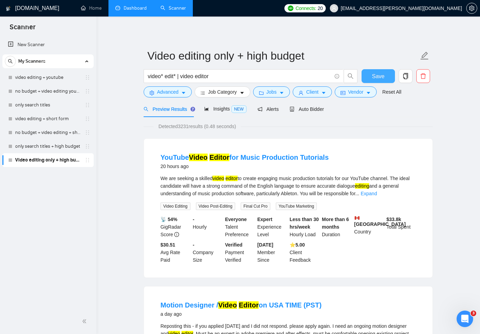
click at [376, 79] on span "Save" at bounding box center [378, 76] width 12 height 9
click at [60, 147] on link "only search titles + high budget" at bounding box center [47, 146] width 65 height 14
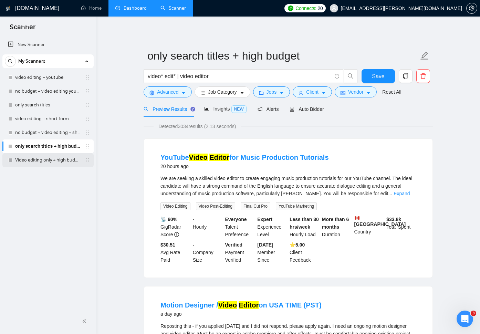
click at [61, 161] on link "Video editing only + high budget" at bounding box center [47, 160] width 65 height 14
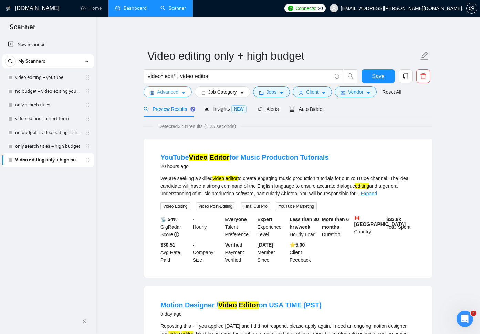
click at [187, 95] on button "Advanced" at bounding box center [167, 91] width 48 height 11
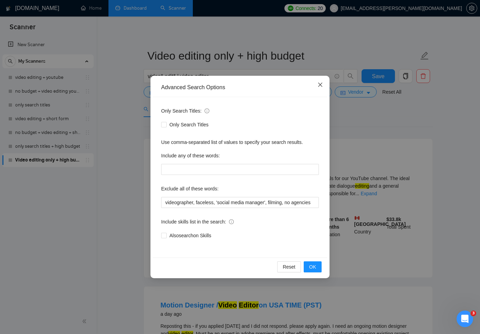
click at [320, 87] on icon "close" at bounding box center [320, 85] width 6 height 6
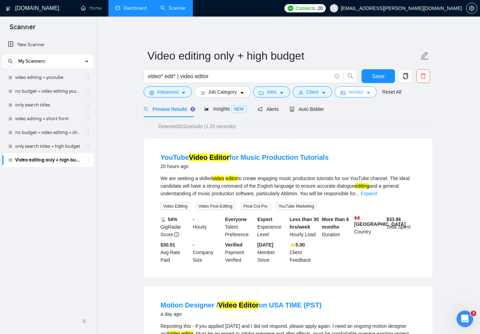
click at [358, 93] on span "Vendor" at bounding box center [355, 92] width 15 height 8
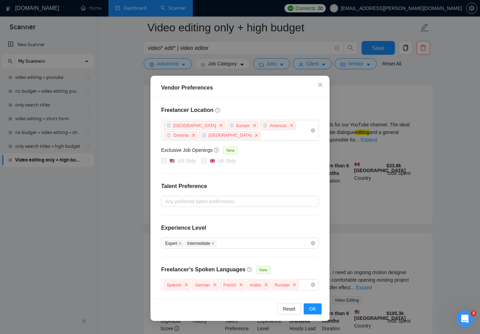
scroll to position [53, 0]
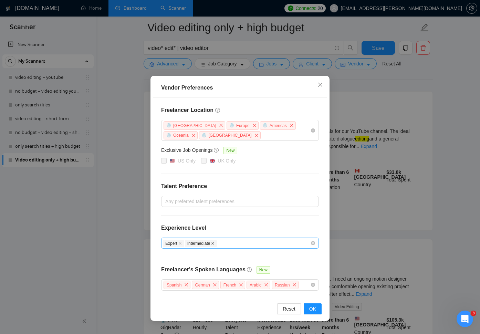
click at [214, 243] on icon "close" at bounding box center [212, 243] width 3 height 3
click at [313, 308] on span "OK" at bounding box center [312, 309] width 7 height 8
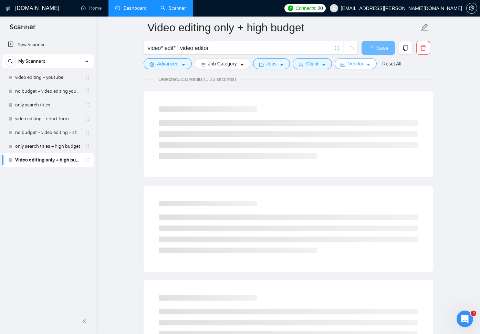
scroll to position [0, 0]
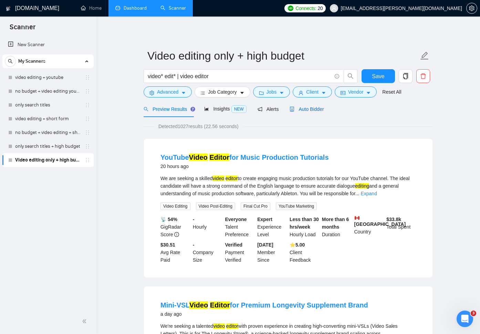
click at [307, 108] on span "Auto Bidder" at bounding box center [306, 109] width 34 height 6
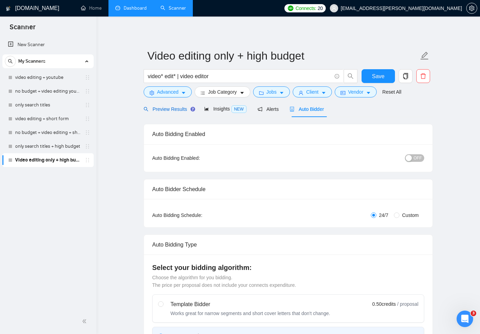
click at [181, 111] on span "Preview Results" at bounding box center [168, 109] width 50 height 6
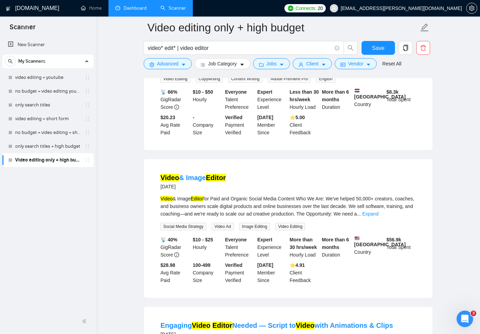
scroll to position [287, 0]
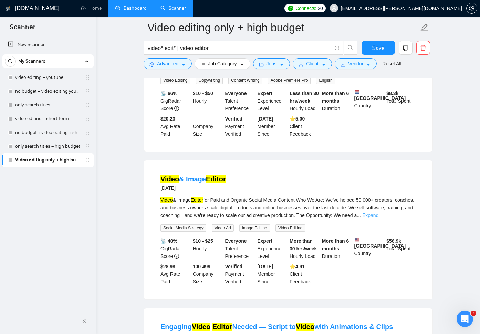
click at [378, 212] on link "Expand" at bounding box center [370, 215] width 16 height 6
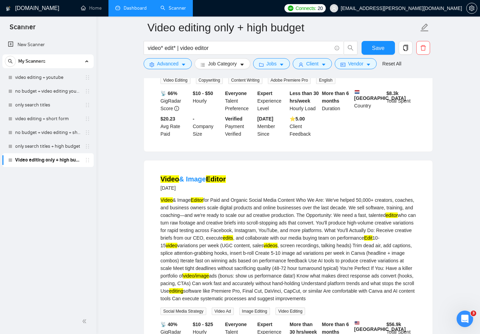
click at [243, 202] on div "Video & Image Editor for Paid and Organic Social Media Content Who We Are: We'v…" at bounding box center [287, 249] width 255 height 106
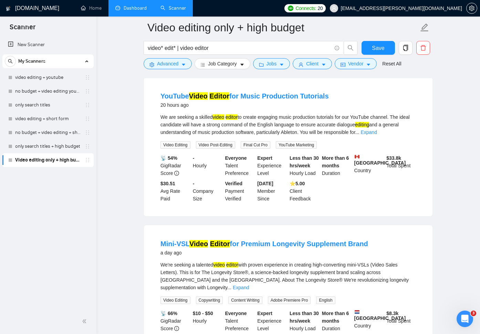
scroll to position [0, 0]
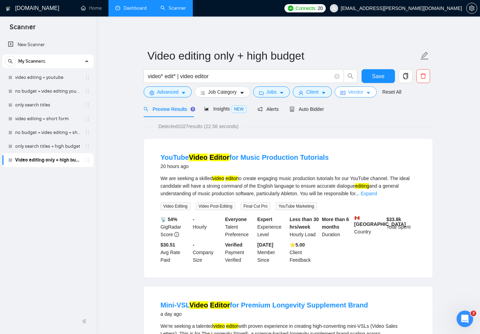
click at [356, 90] on span "Vendor" at bounding box center [355, 92] width 15 height 8
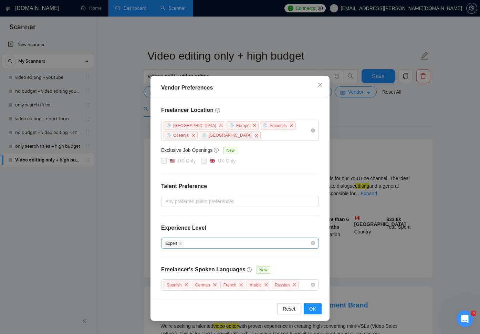
click at [193, 246] on div "Expert" at bounding box center [236, 243] width 147 height 8
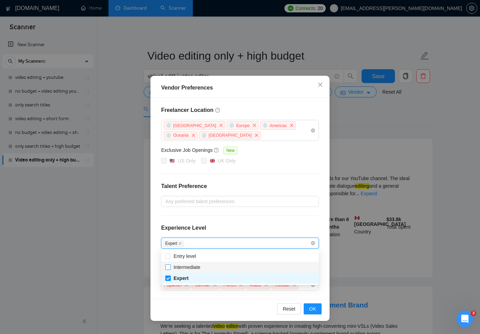
click at [190, 269] on span "Intermediate" at bounding box center [186, 267] width 27 height 6
click at [170, 269] on input "Intermediate" at bounding box center [167, 266] width 5 height 5
checkbox input "true"
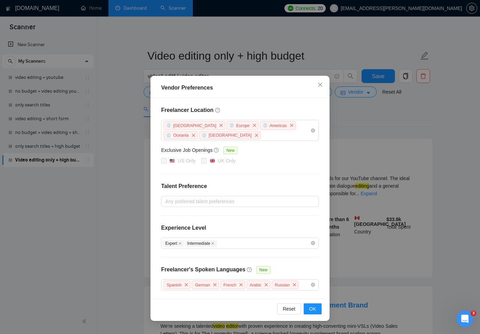
click at [251, 307] on div "Reset OK" at bounding box center [240, 309] width 174 height 20
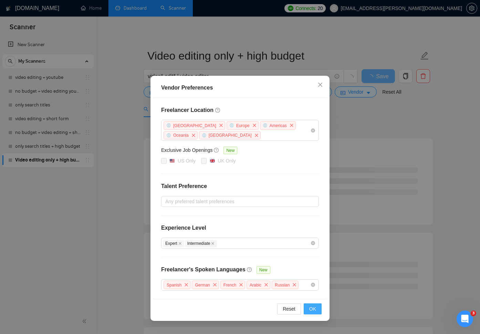
click at [310, 306] on span "OK" at bounding box center [312, 309] width 7 height 8
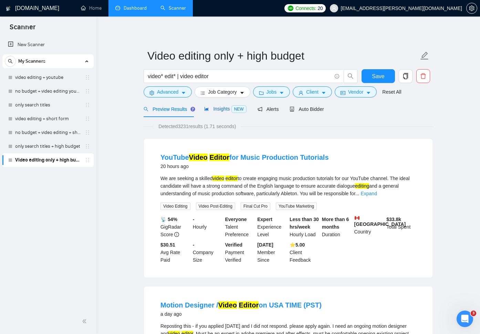
click at [232, 112] on div "Insights NEW" at bounding box center [225, 109] width 42 height 8
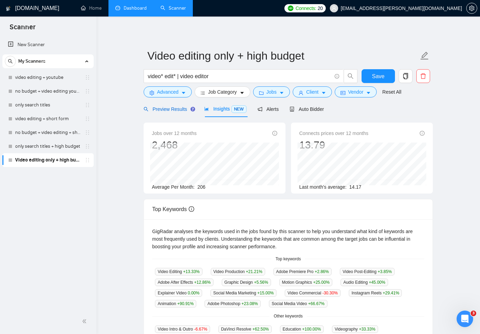
click at [173, 106] on span "Preview Results" at bounding box center [168, 109] width 50 height 6
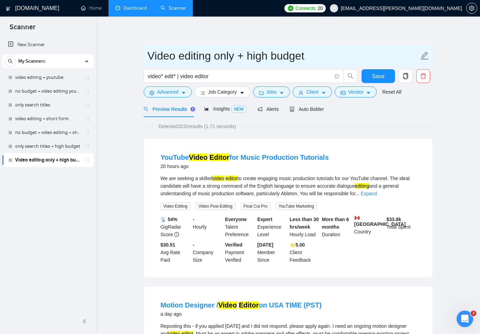
click at [229, 56] on input "Video editing only + high budget" at bounding box center [282, 55] width 271 height 17
click at [234, 58] on input "Video editing only + high budget" at bounding box center [282, 55] width 271 height 17
type input "Video editing (titles+description) + high budget"
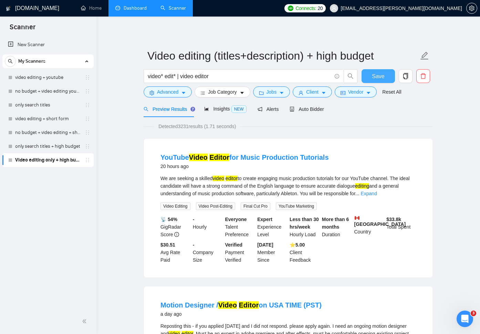
click at [382, 78] on span "Save" at bounding box center [378, 76] width 12 height 9
click at [61, 76] on link "video editing + youtube" at bounding box center [47, 78] width 65 height 14
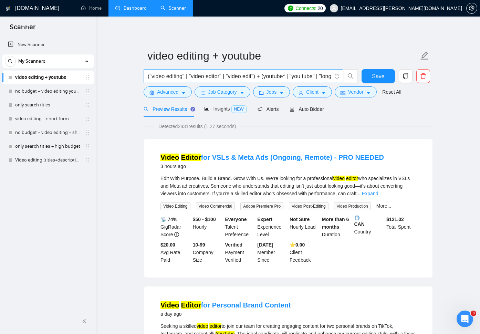
click at [310, 76] on input "("video editing" | "video editor" | "video edit") + (youtube* | "you tube" | "l…" at bounding box center [240, 76] width 184 height 9
click at [58, 164] on link "Video editing (titles+description) + high budget" at bounding box center [47, 160] width 65 height 14
